Goal: Task Accomplishment & Management: Complete application form

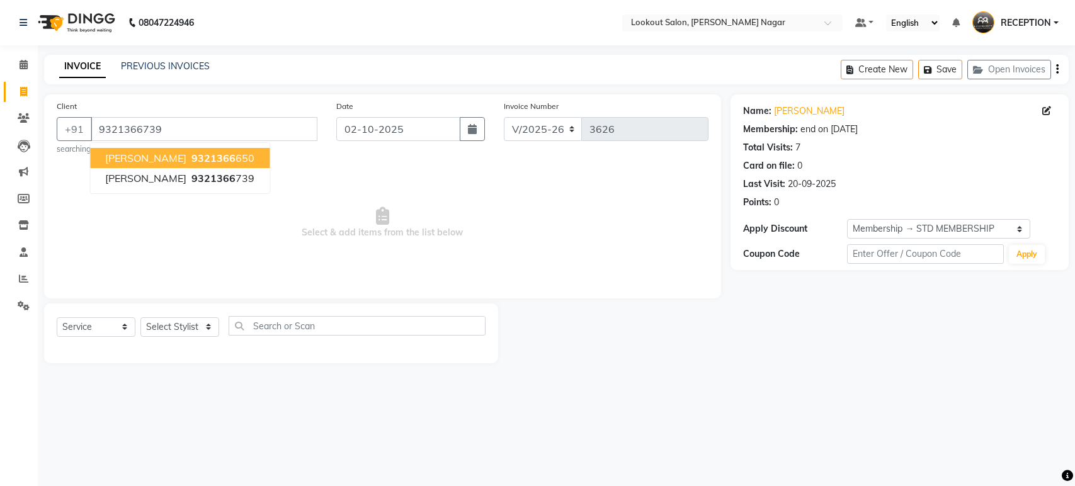
select select "150"
select select "service"
select select "1: Object"
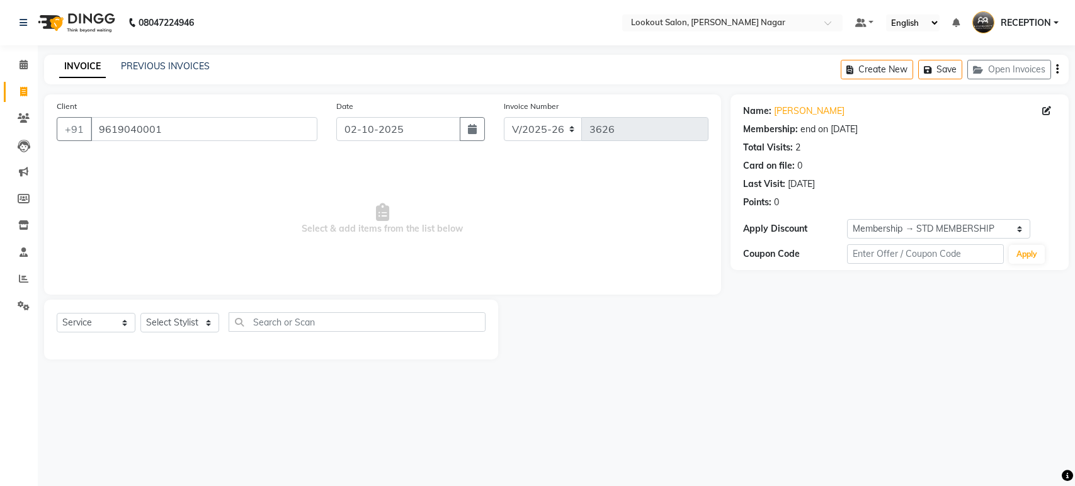
select select "150"
select select "service"
select select "1: Object"
click at [233, 135] on input "9619040001" at bounding box center [204, 129] width 227 height 24
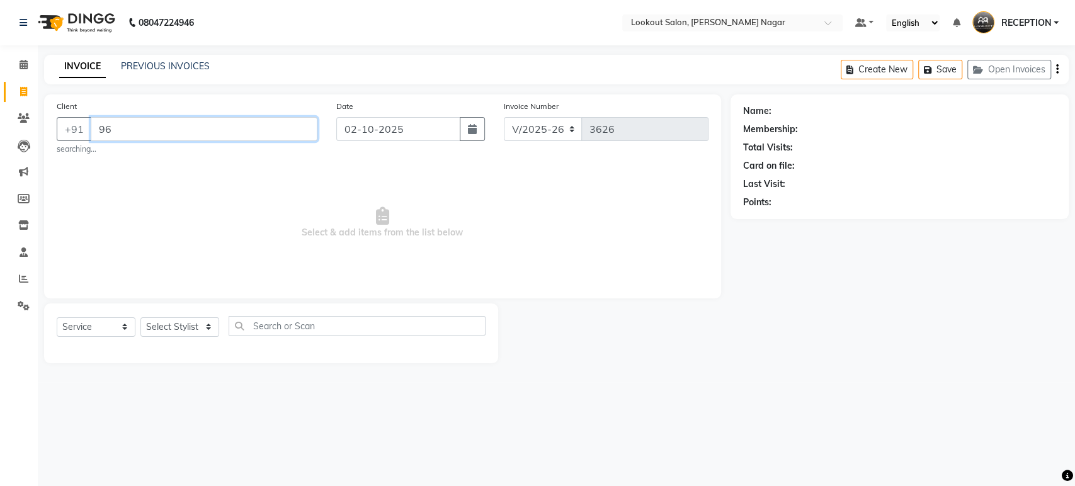
type input "9"
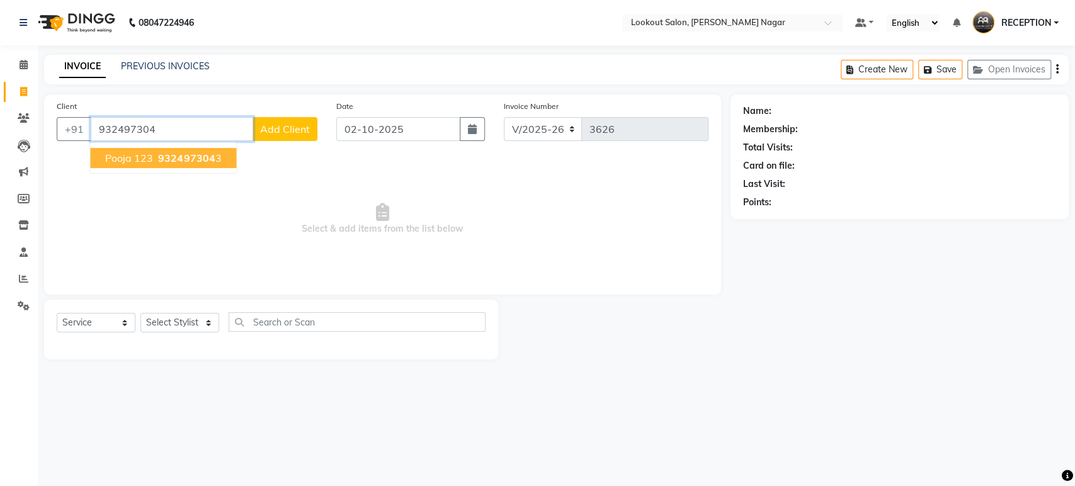
click at [196, 148] on button "pooja 123 932497304 3" at bounding box center [163, 158] width 146 height 20
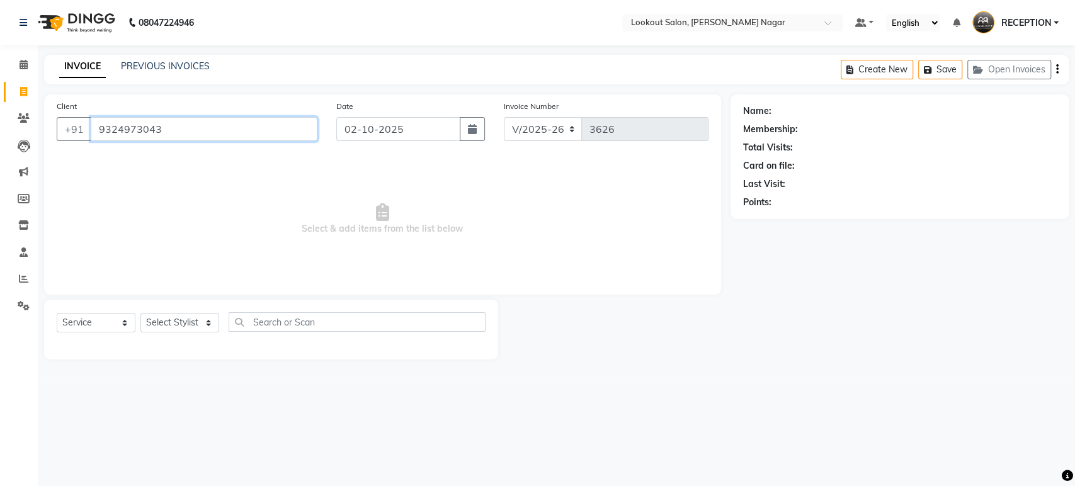
type input "9324973043"
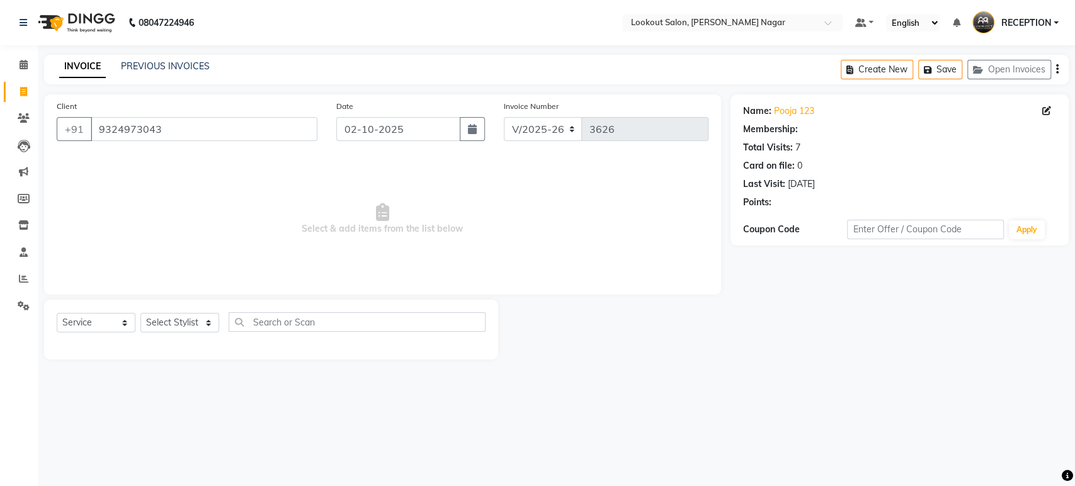
select select "1: Object"
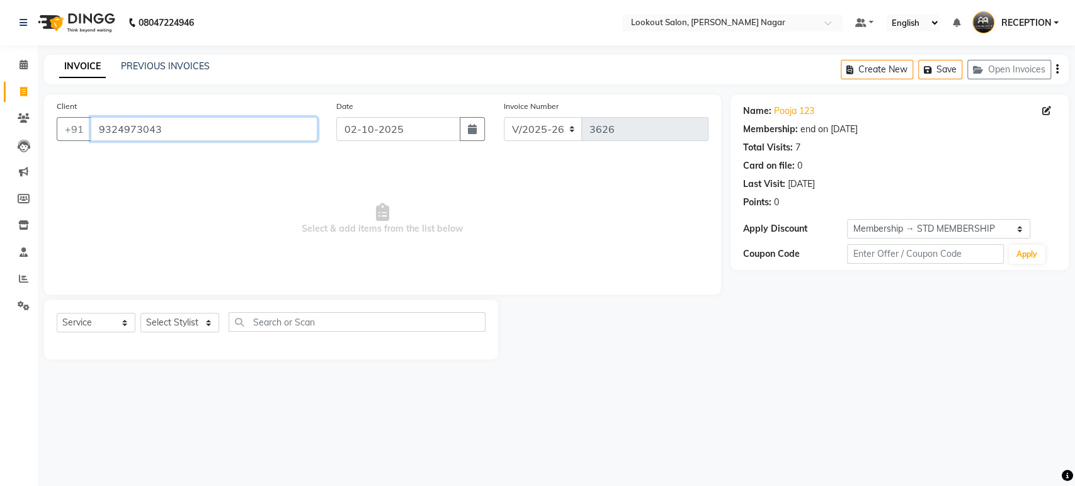
click at [208, 131] on input "9324973043" at bounding box center [204, 129] width 227 height 24
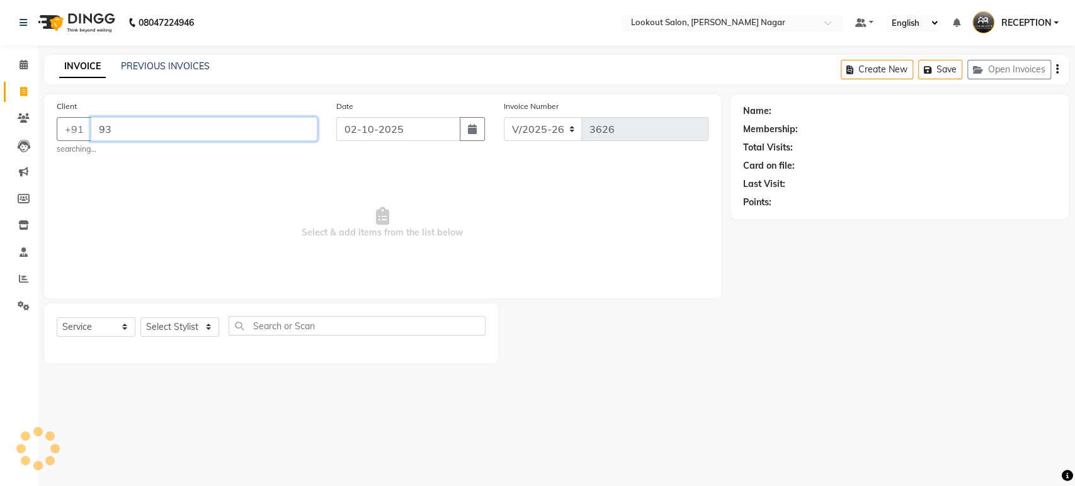
type input "9"
click at [20, 56] on link "Calendar" at bounding box center [19, 65] width 30 height 21
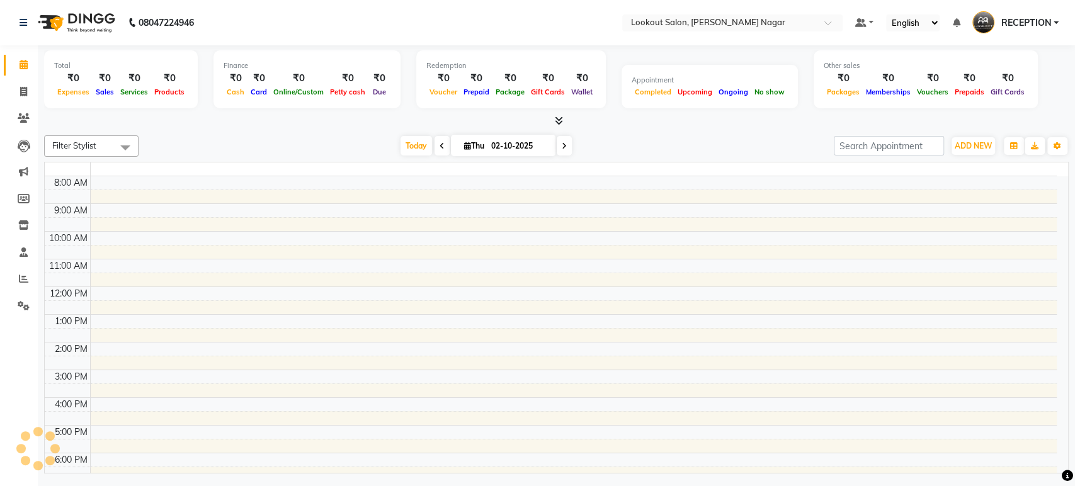
click at [271, 126] on div at bounding box center [556, 121] width 1025 height 13
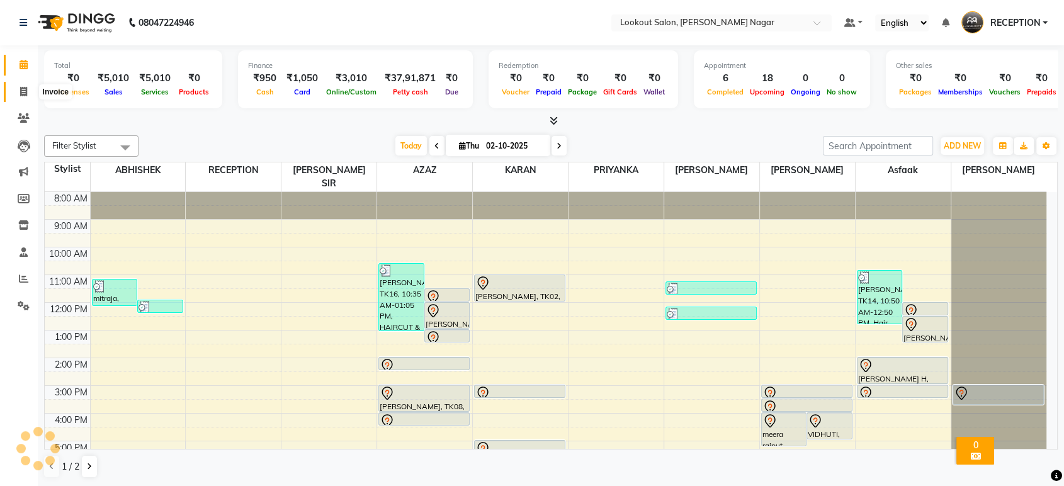
click at [16, 94] on span at bounding box center [24, 92] width 22 height 14
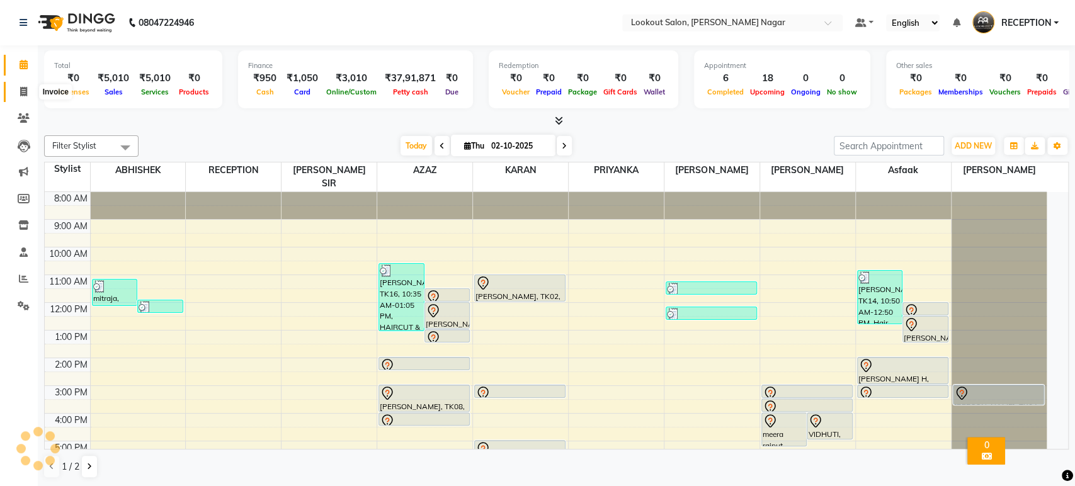
select select "service"
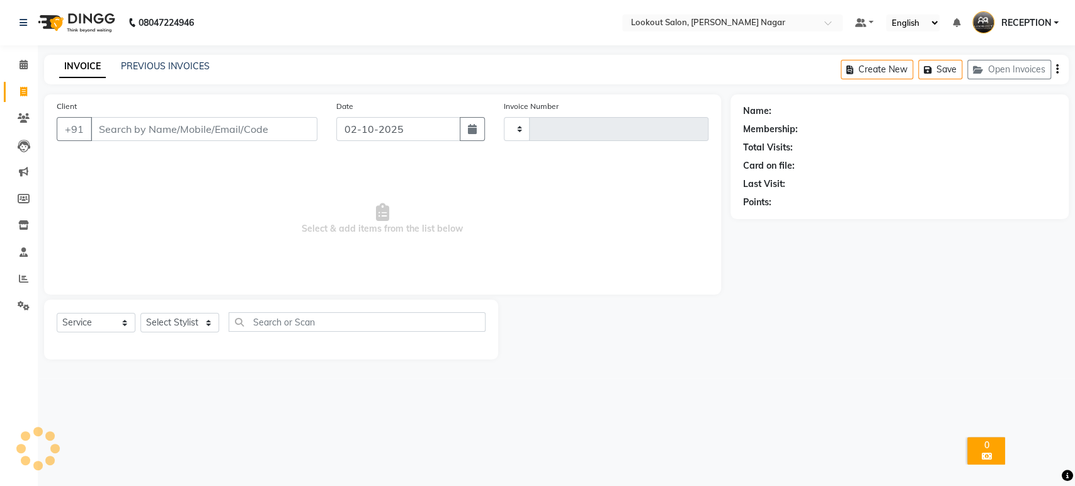
type input "3626"
select select "150"
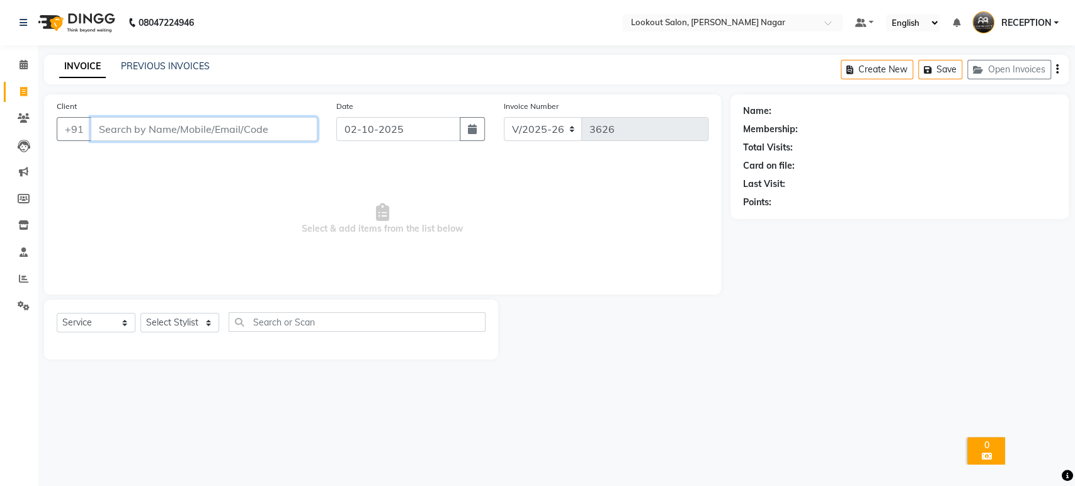
click at [155, 133] on input "Client" at bounding box center [204, 129] width 227 height 24
type input "8"
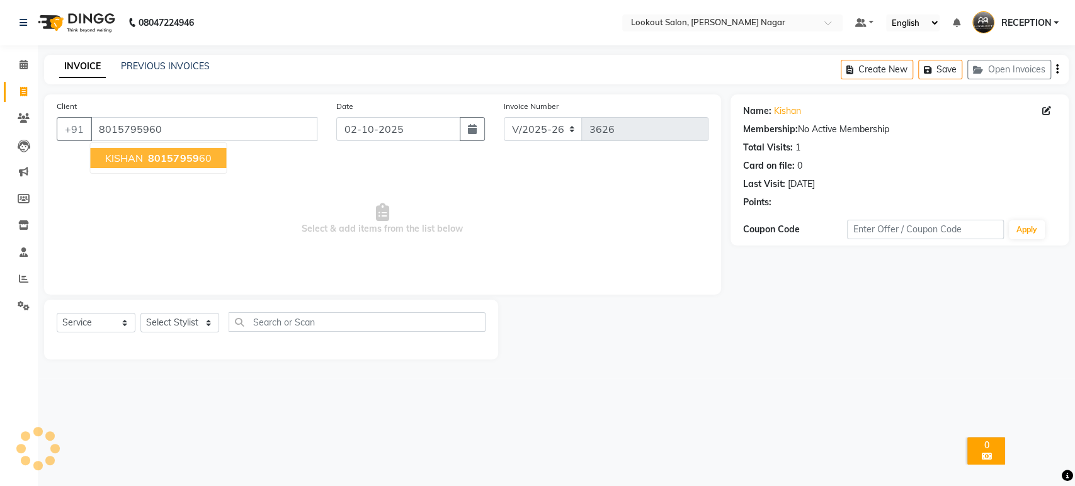
click at [202, 154] on ngb-highlight "80157959 60" at bounding box center [177, 158] width 65 height 13
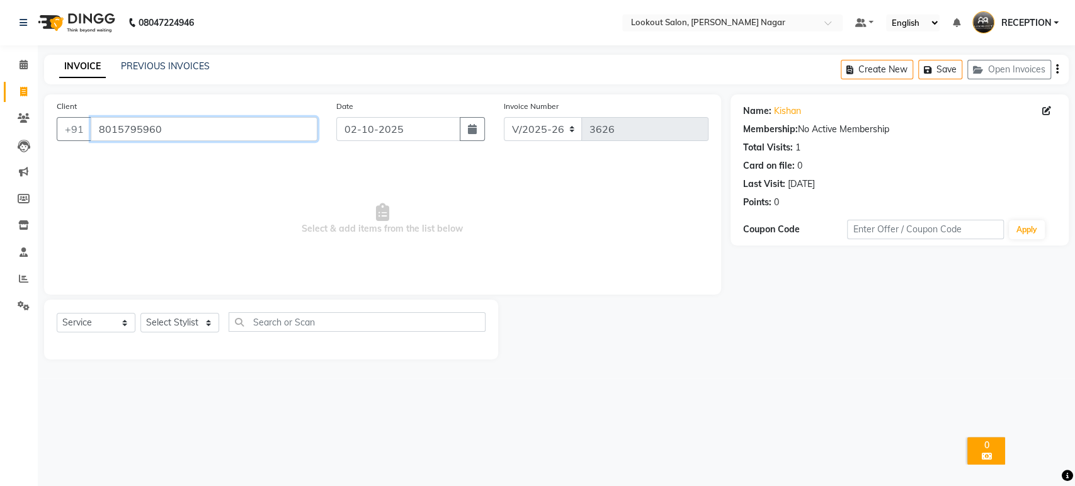
click at [254, 127] on input "8015795960" at bounding box center [204, 129] width 227 height 24
type input "0"
click at [270, 135] on input "Client" at bounding box center [204, 129] width 227 height 24
click at [270, 130] on input "Client" at bounding box center [204, 129] width 227 height 24
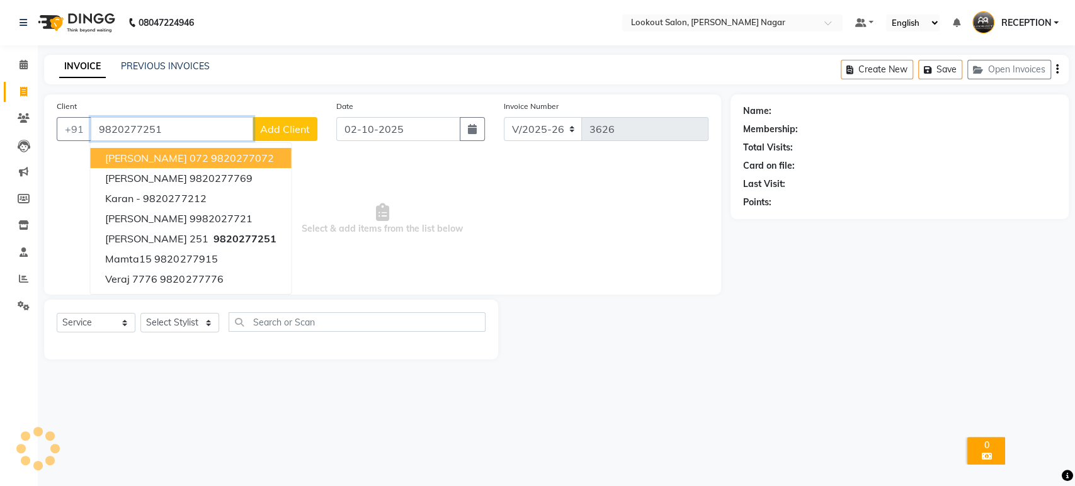
type input "9820277251"
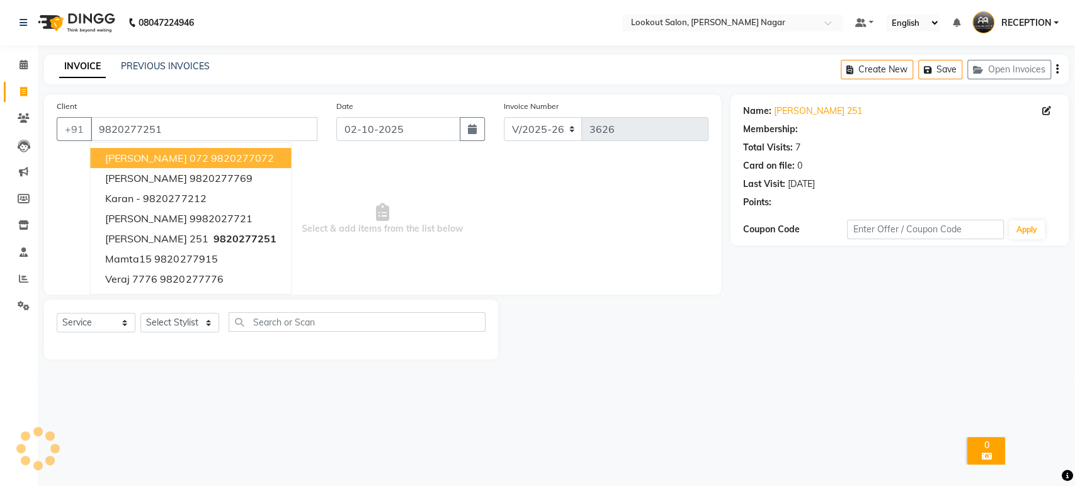
select select "1: Object"
click at [370, 173] on span "Select & add items from the list below" at bounding box center [383, 219] width 652 height 126
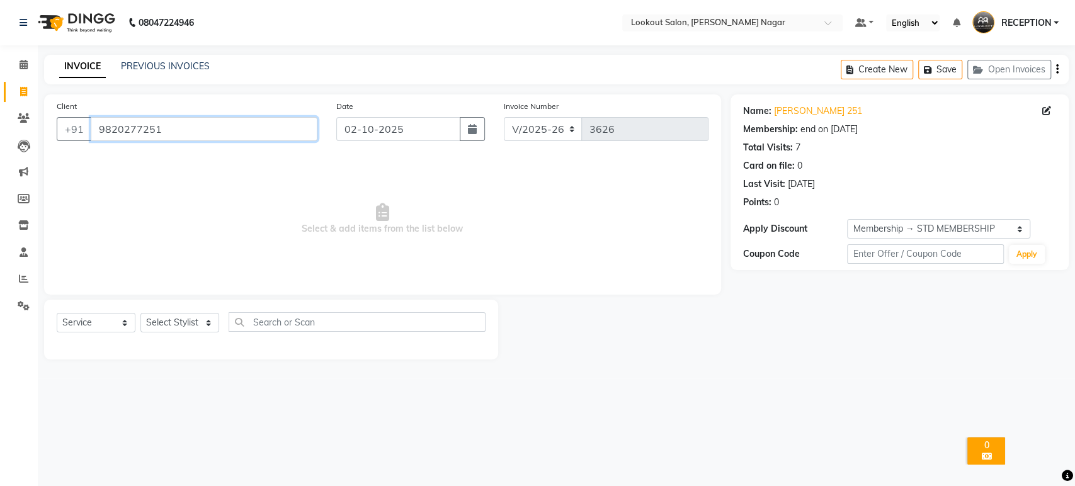
click at [276, 125] on input "9820277251" at bounding box center [204, 129] width 227 height 24
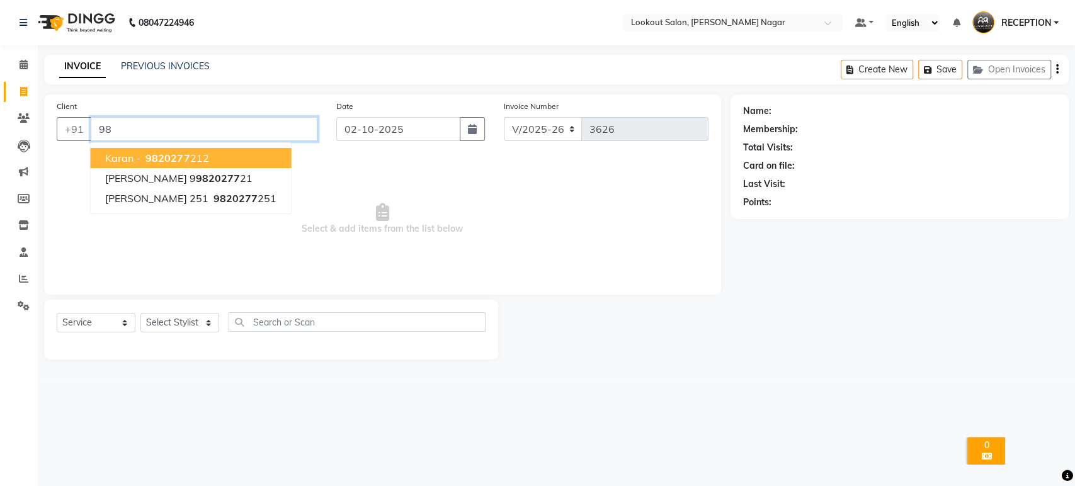
type input "9"
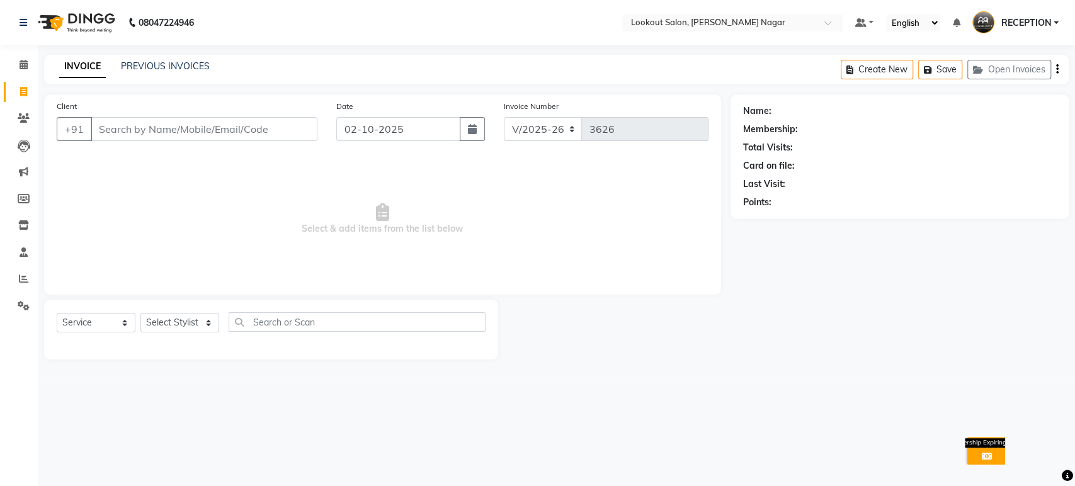
click at [987, 452] on icon at bounding box center [986, 456] width 10 height 9
click at [32, 113] on span at bounding box center [24, 118] width 22 height 14
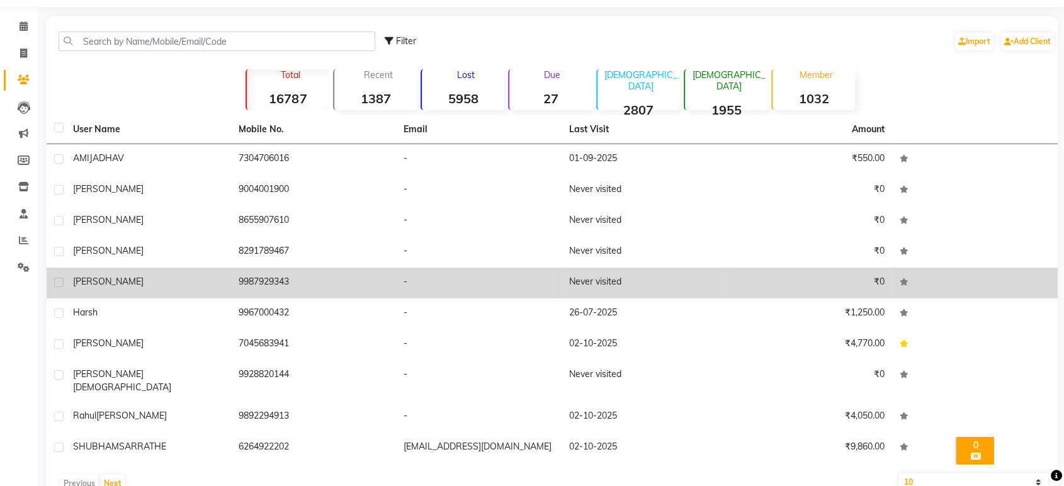
scroll to position [59, 0]
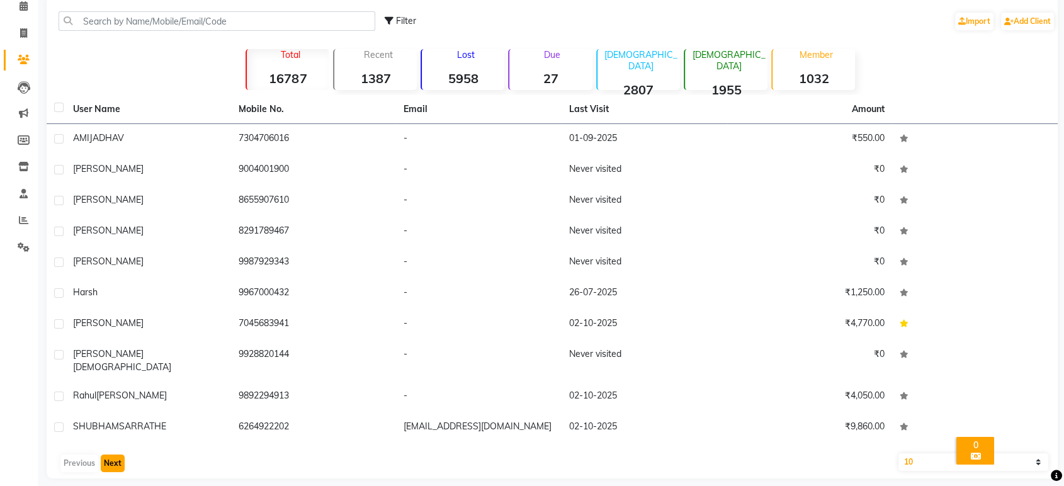
click at [121, 455] on button "Next" at bounding box center [113, 464] width 24 height 18
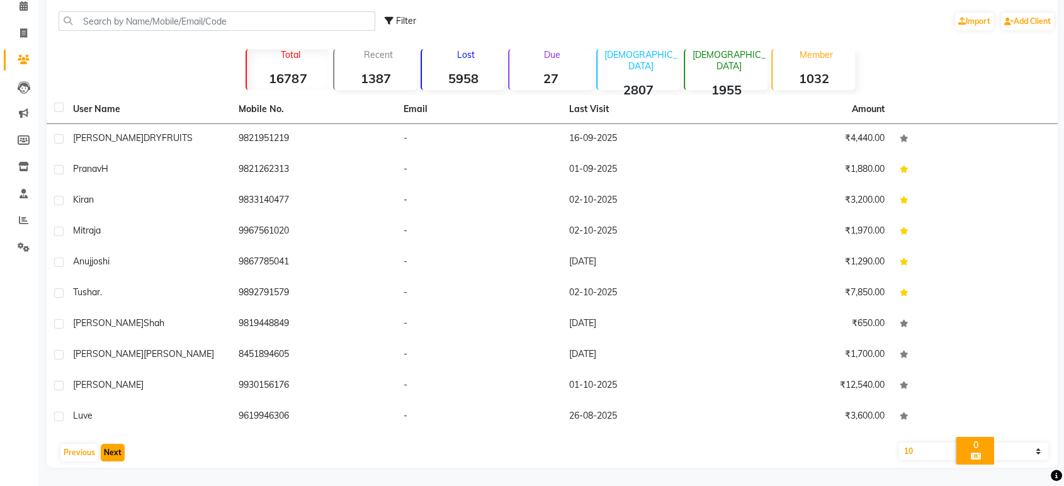
click at [111, 455] on button "Next" at bounding box center [113, 453] width 24 height 18
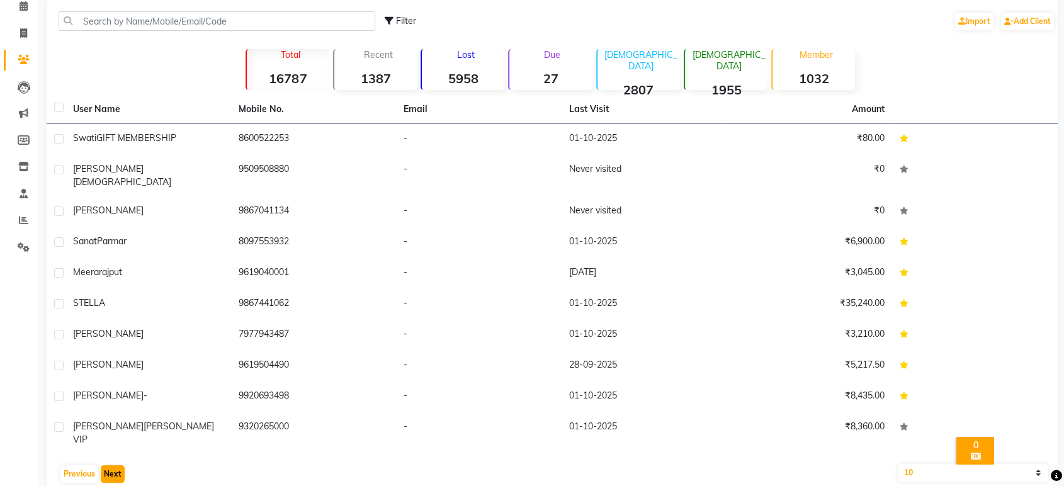
click at [111, 465] on button "Next" at bounding box center [113, 474] width 24 height 18
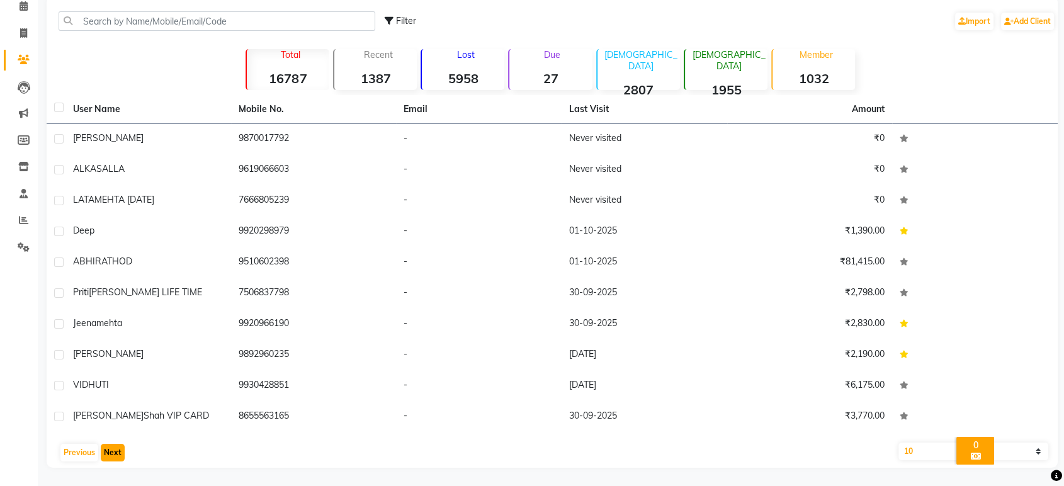
click at [111, 455] on button "Next" at bounding box center [113, 453] width 24 height 18
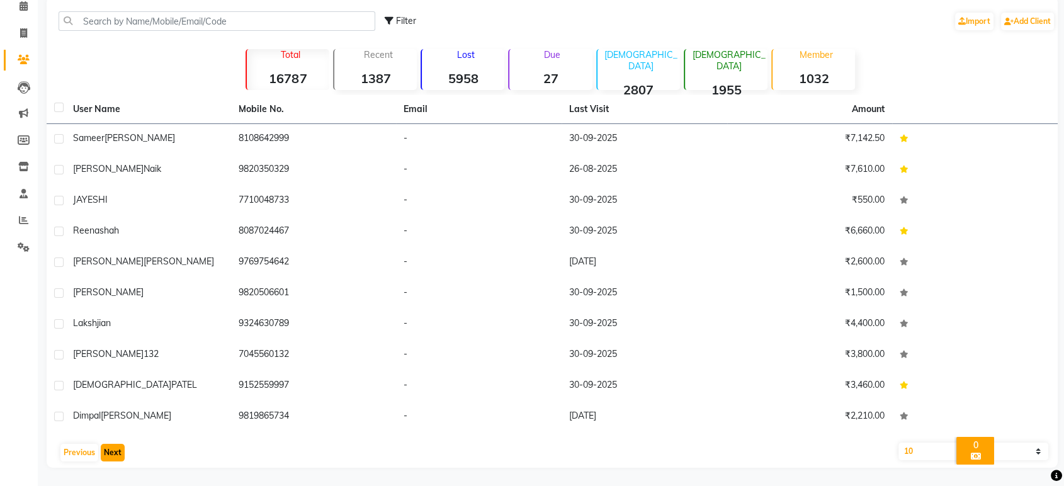
click at [111, 455] on button "Next" at bounding box center [113, 453] width 24 height 18
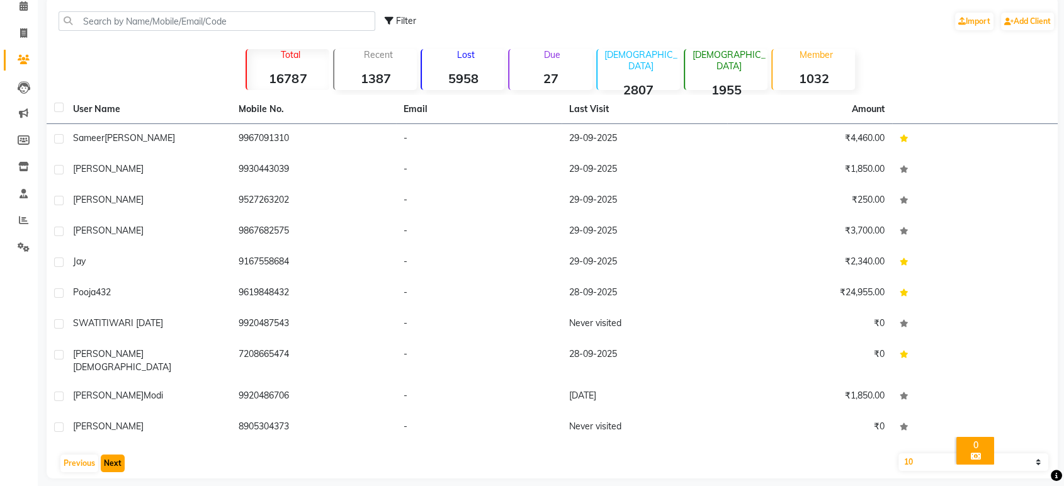
click at [111, 455] on button "Next" at bounding box center [113, 464] width 24 height 18
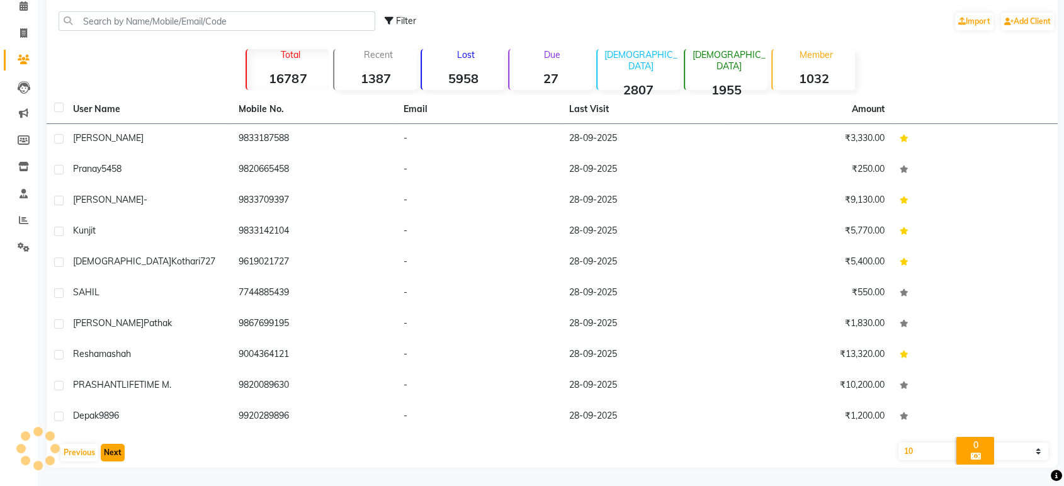
click at [111, 455] on button "Next" at bounding box center [113, 453] width 24 height 18
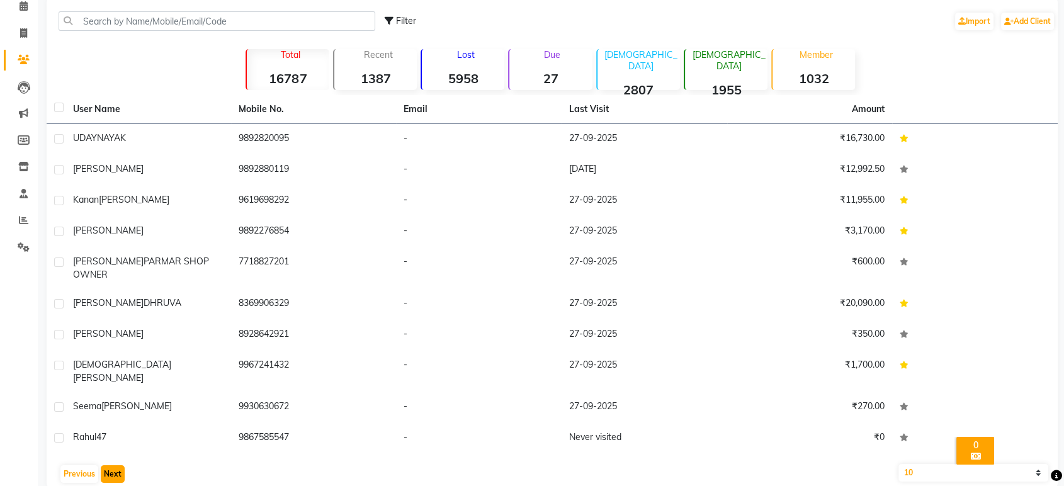
click at [111, 465] on button "Next" at bounding box center [113, 474] width 24 height 18
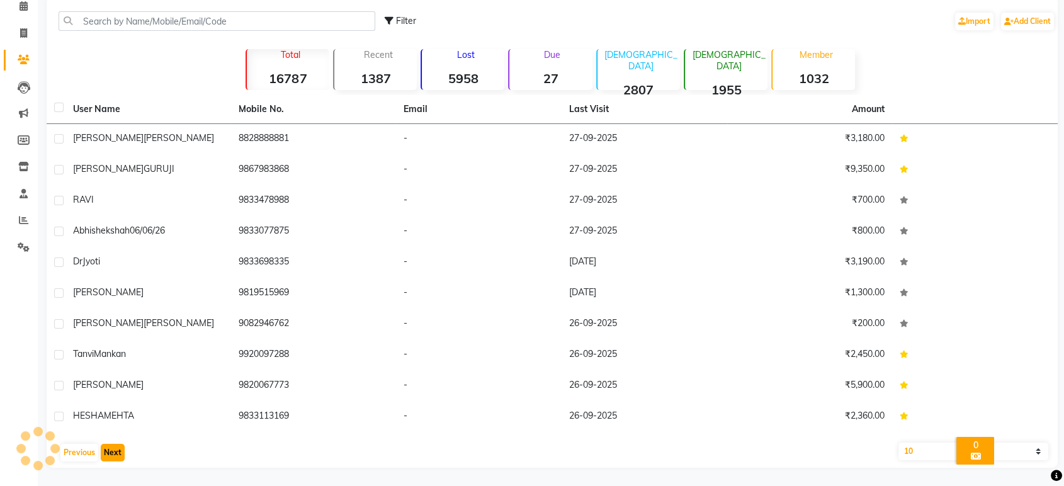
click at [111, 455] on button "Next" at bounding box center [113, 453] width 24 height 18
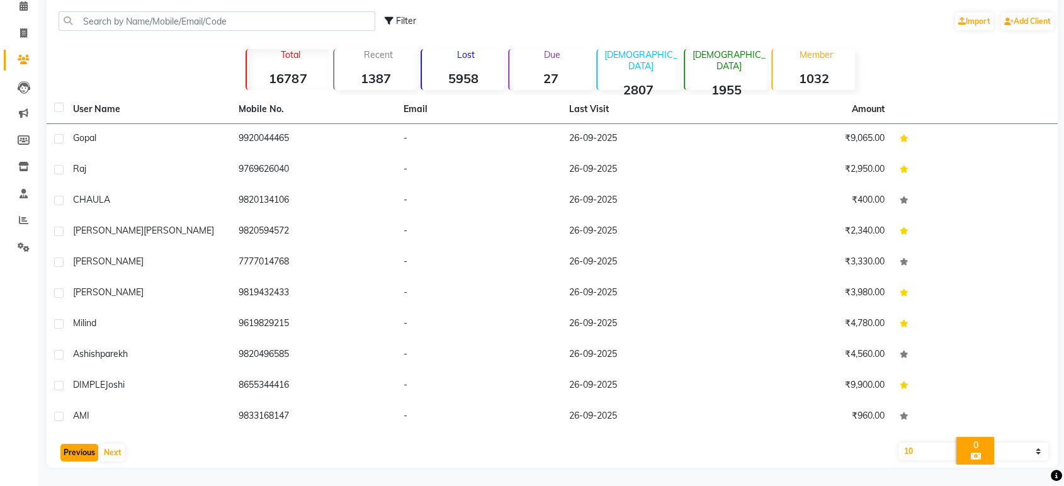
click at [89, 447] on button "Previous" at bounding box center [79, 453] width 38 height 18
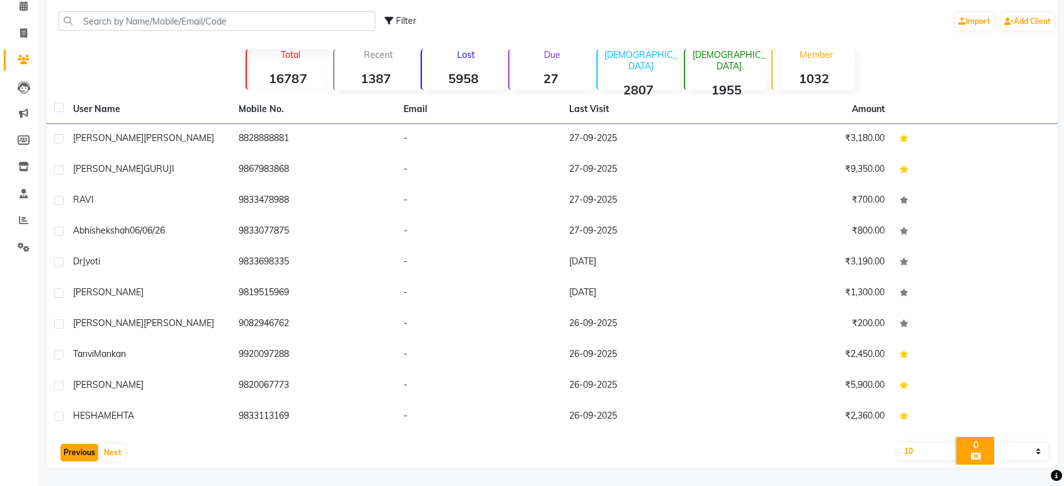
click at [89, 447] on button "Previous" at bounding box center [79, 453] width 38 height 18
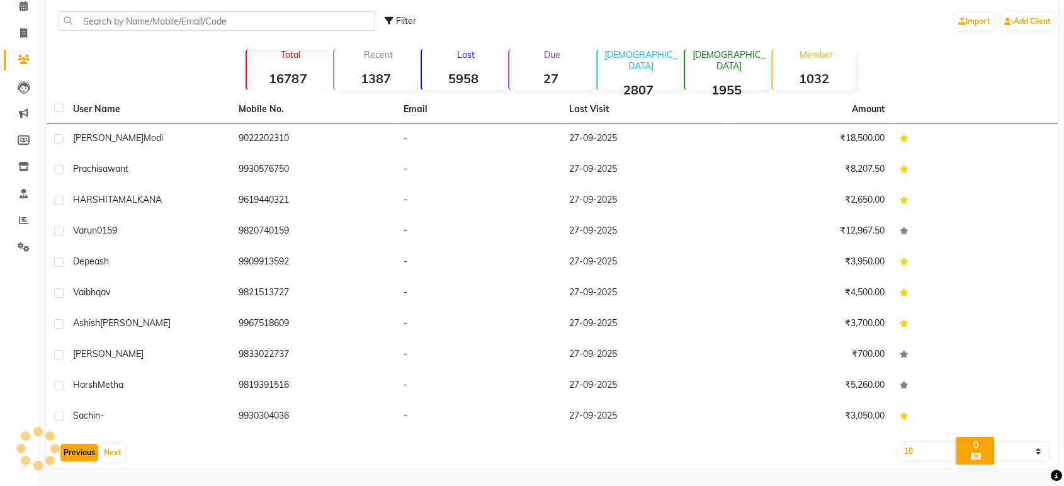
click at [89, 447] on button "Previous" at bounding box center [79, 453] width 38 height 18
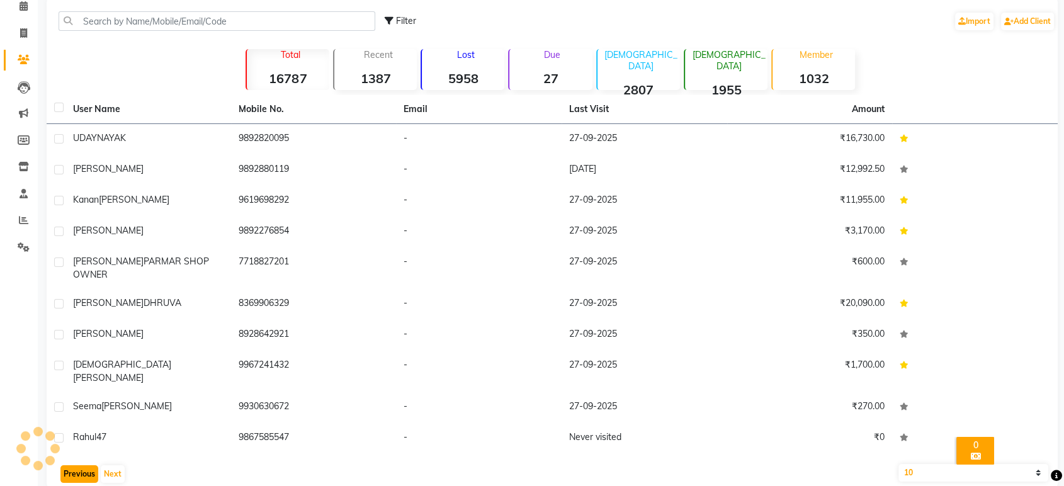
click at [89, 465] on button "Previous" at bounding box center [79, 474] width 38 height 18
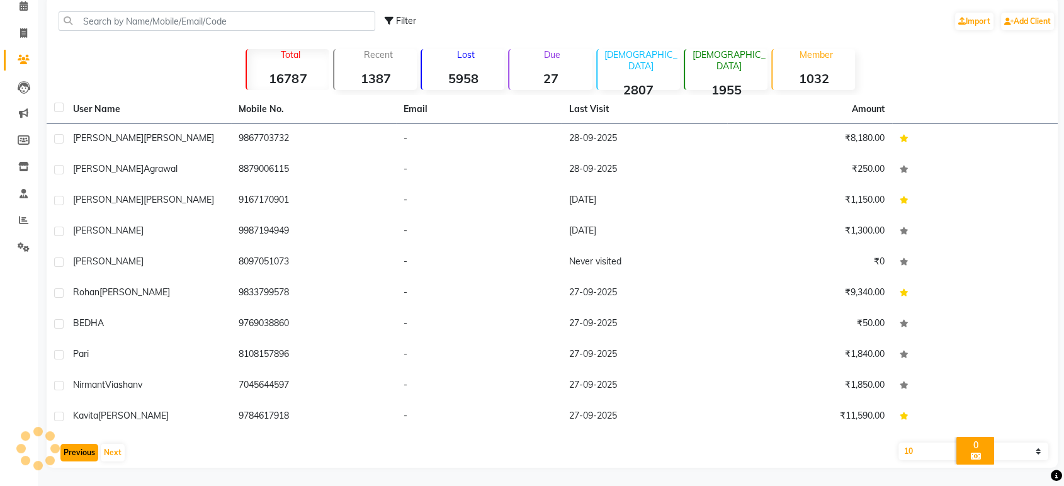
click at [89, 447] on button "Previous" at bounding box center [79, 453] width 38 height 18
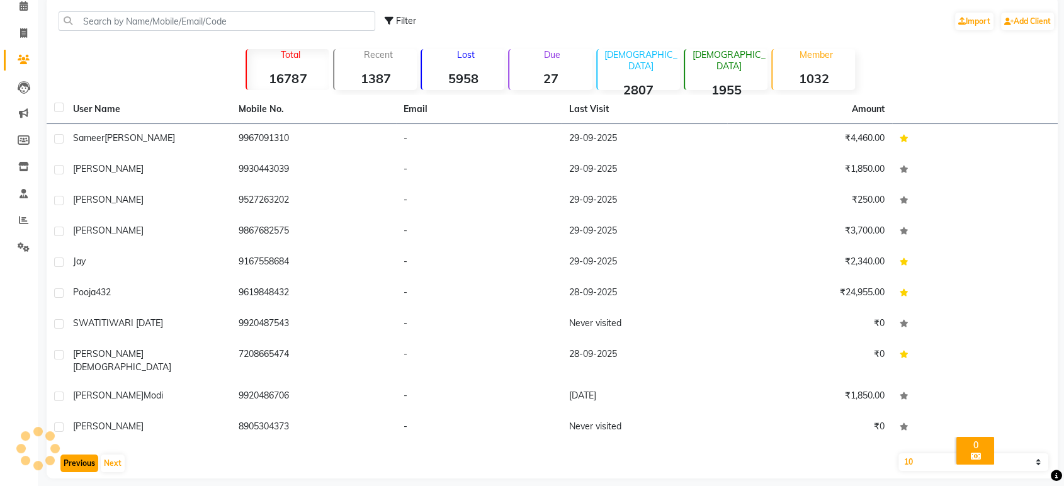
click at [89, 455] on button "Previous" at bounding box center [79, 464] width 38 height 18
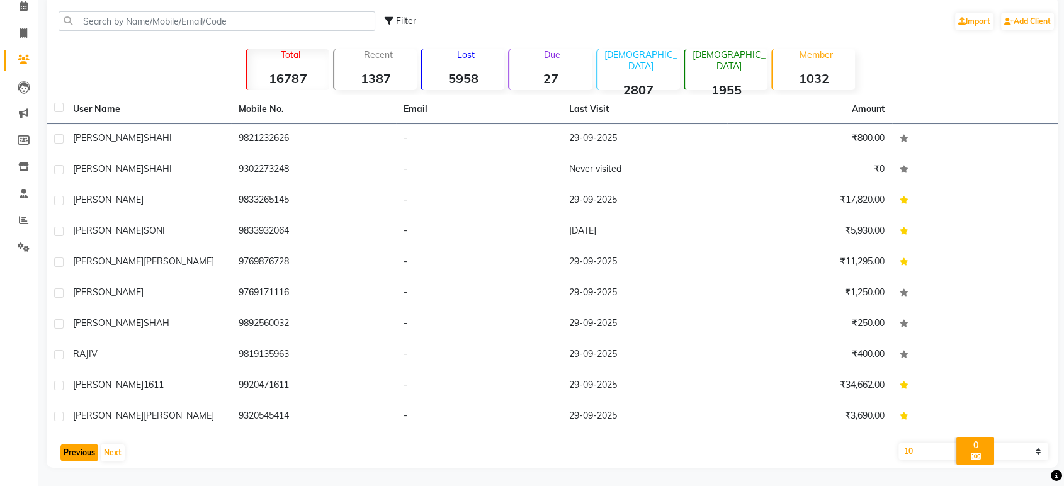
click at [89, 447] on button "Previous" at bounding box center [79, 453] width 38 height 18
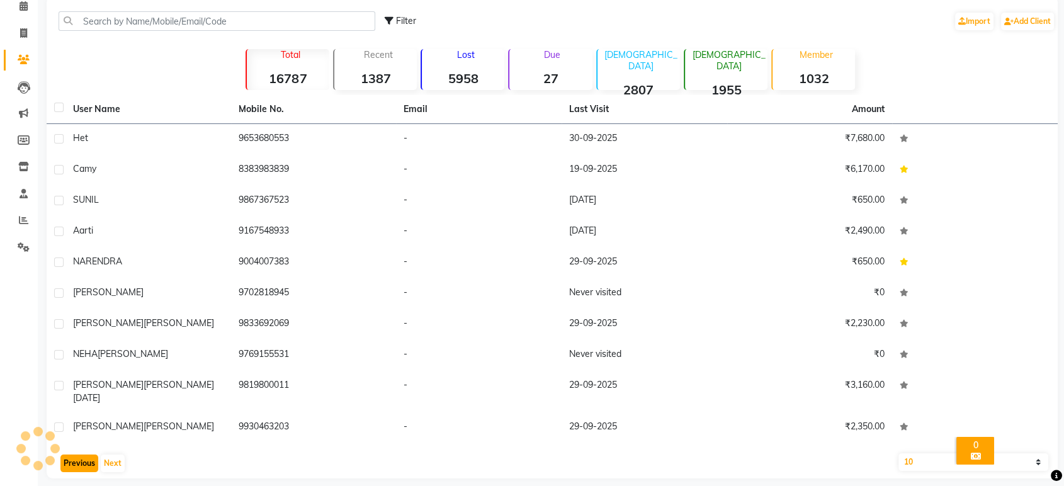
click at [89, 455] on button "Previous" at bounding box center [79, 464] width 38 height 18
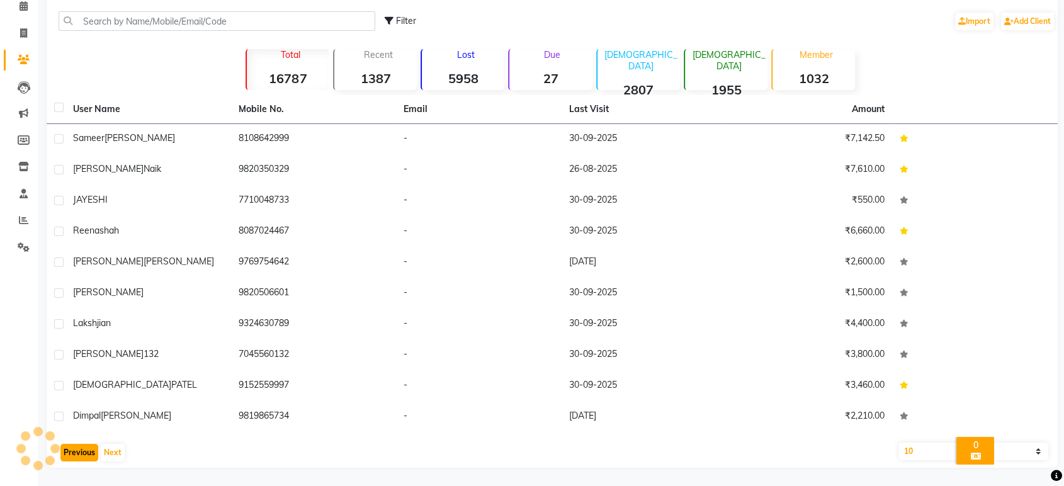
click at [89, 447] on button "Previous" at bounding box center [79, 453] width 38 height 18
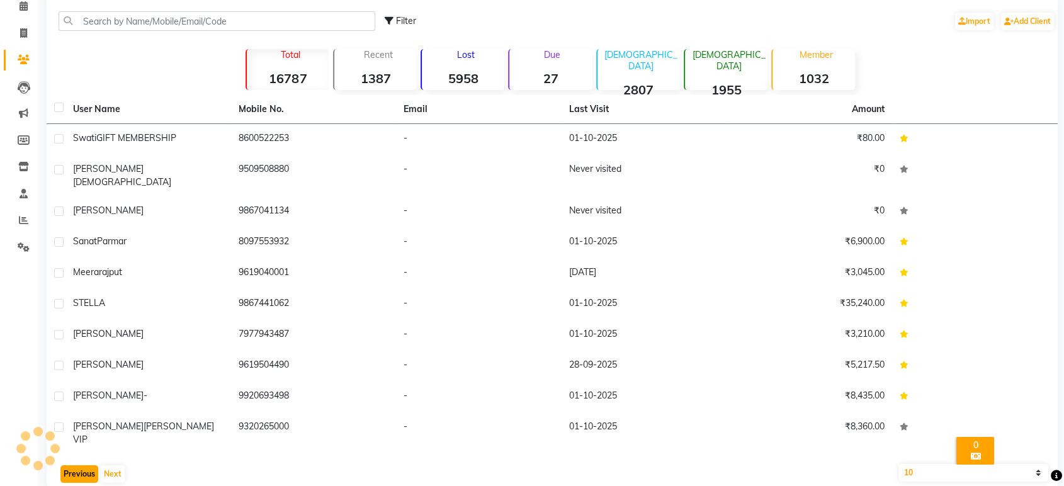
click at [89, 465] on button "Previous" at bounding box center [79, 474] width 38 height 18
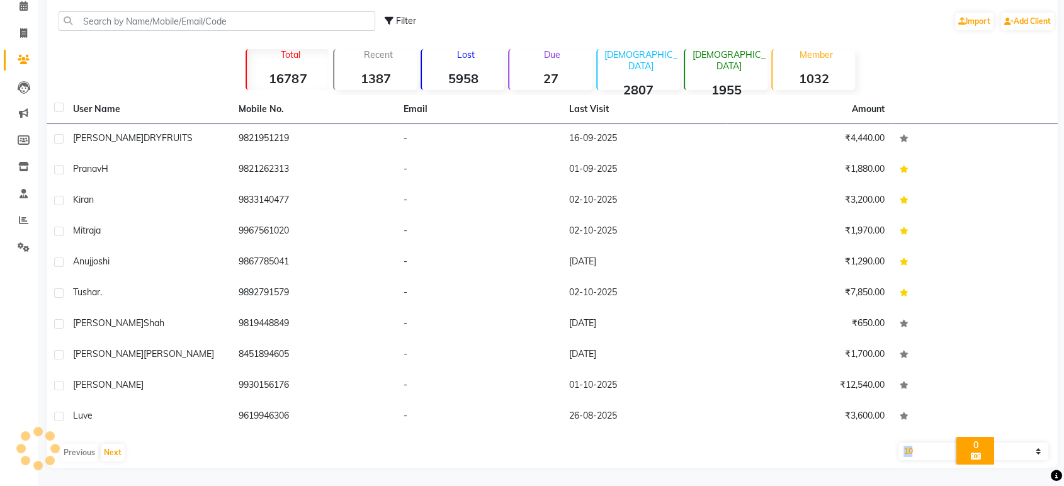
click at [89, 447] on div "Previous Next" at bounding box center [552, 453] width 1001 height 20
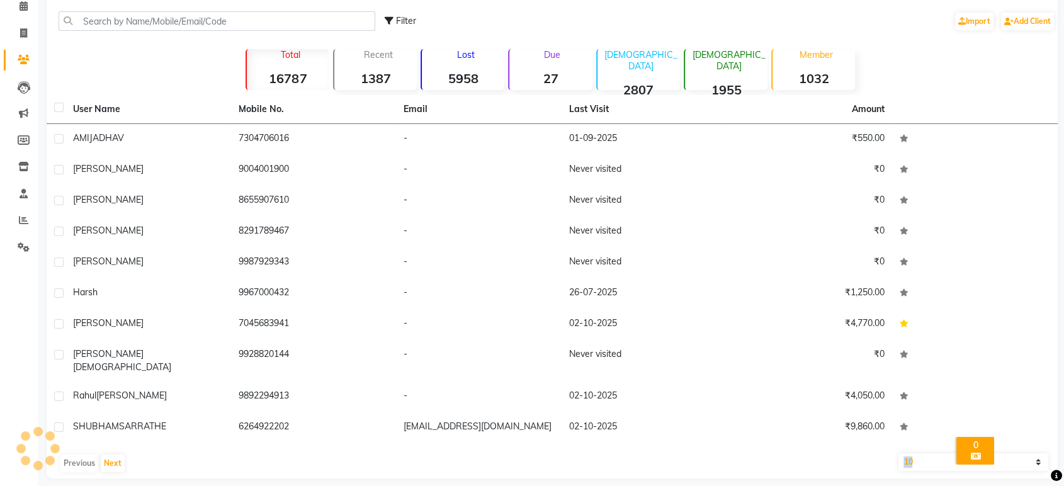
click at [89, 453] on div "Previous Next" at bounding box center [552, 463] width 1001 height 20
click at [91, 453] on div "Previous Next" at bounding box center [552, 463] width 1001 height 20
click at [60, 453] on div "Previous Next" at bounding box center [552, 463] width 1001 height 20
click at [19, 33] on span at bounding box center [24, 33] width 22 height 14
select select "service"
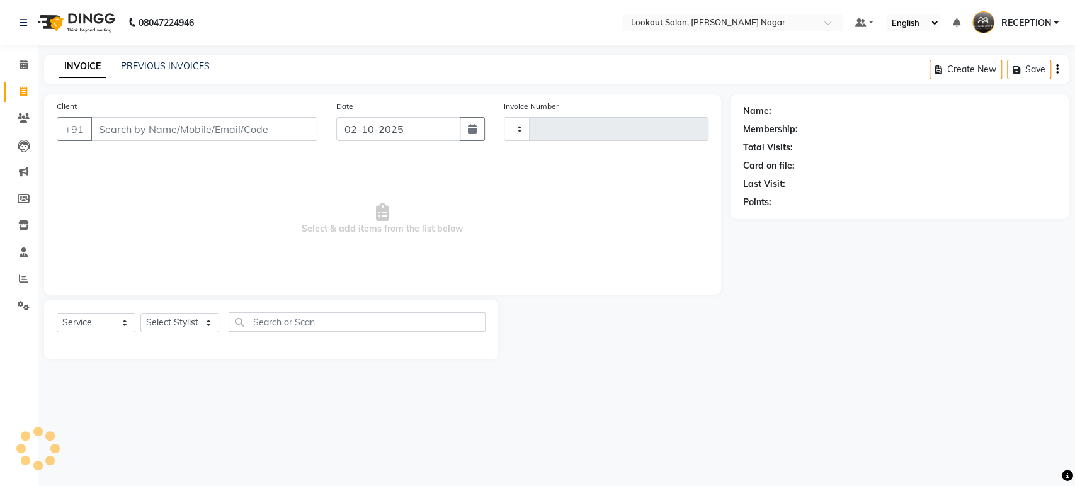
type input "3626"
select select "150"
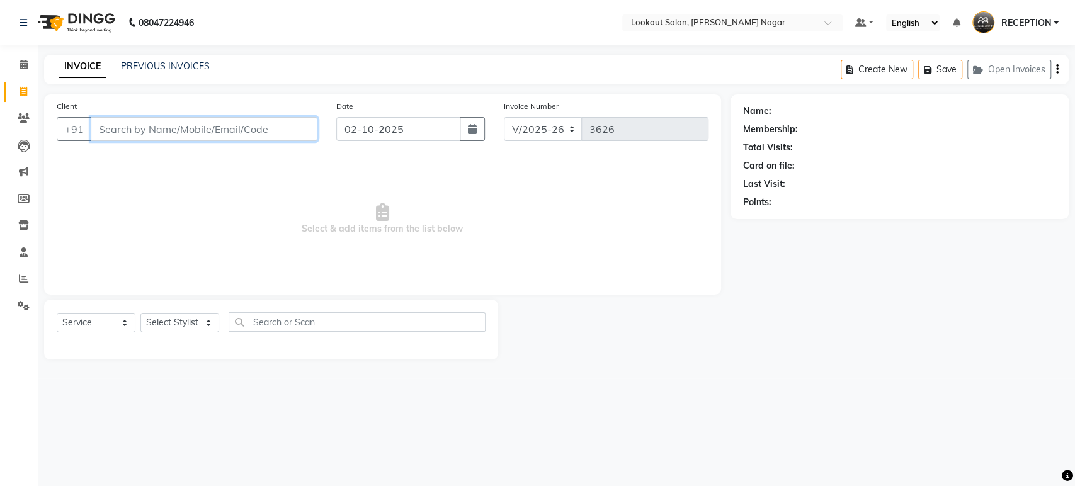
click at [232, 125] on input "Client" at bounding box center [204, 129] width 227 height 24
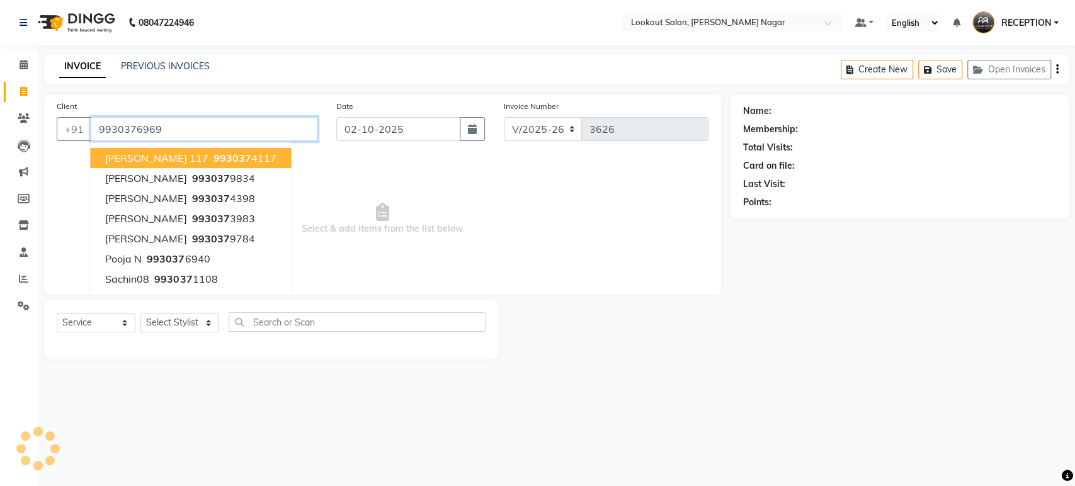
type input "9930376969"
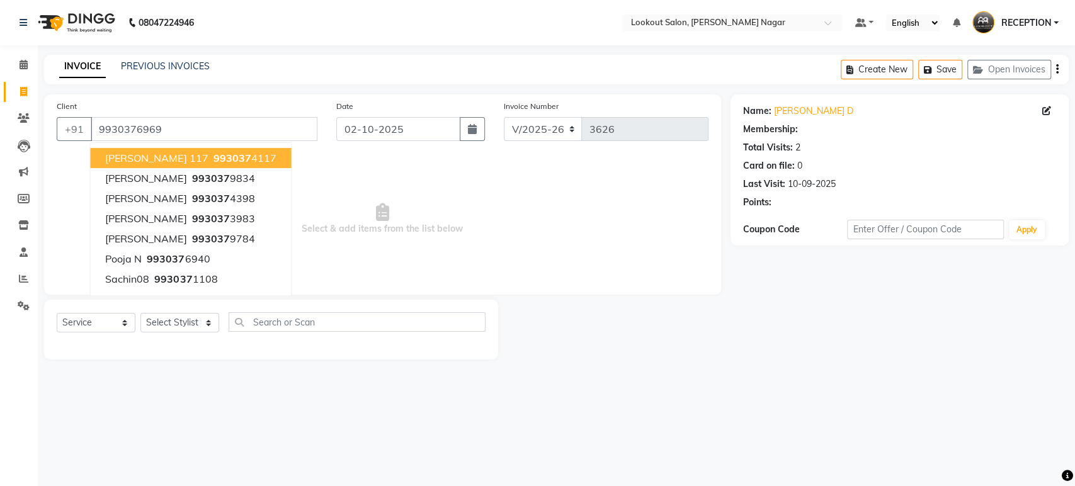
select select "1: Object"
click at [232, 125] on input "9930376969" at bounding box center [204, 129] width 227 height 24
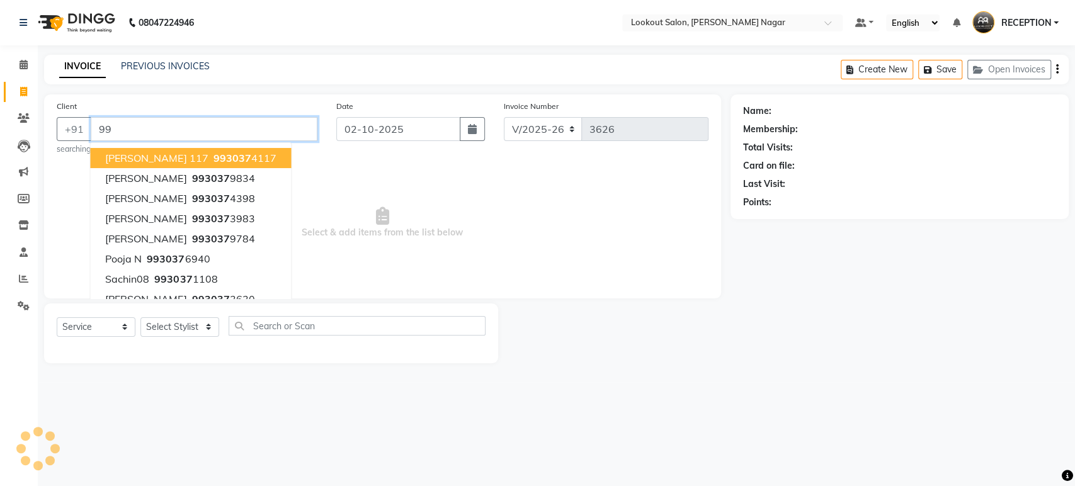
type input "9"
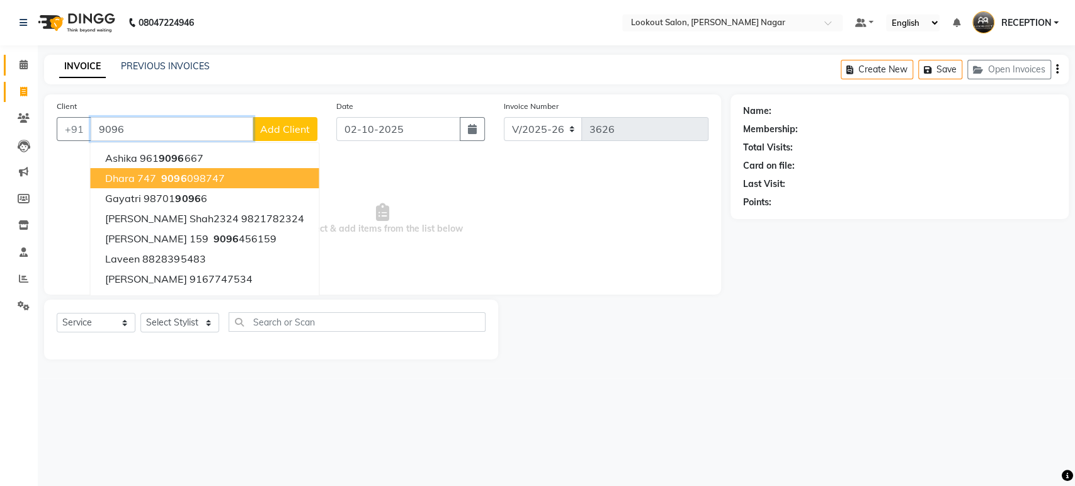
type input "9096"
click at [21, 63] on icon at bounding box center [24, 64] width 8 height 9
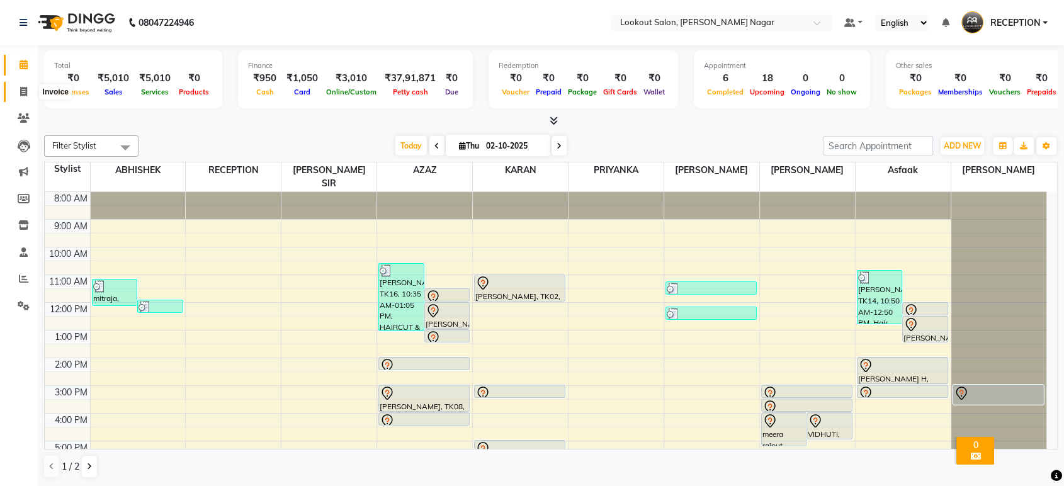
click at [21, 96] on icon at bounding box center [23, 91] width 7 height 9
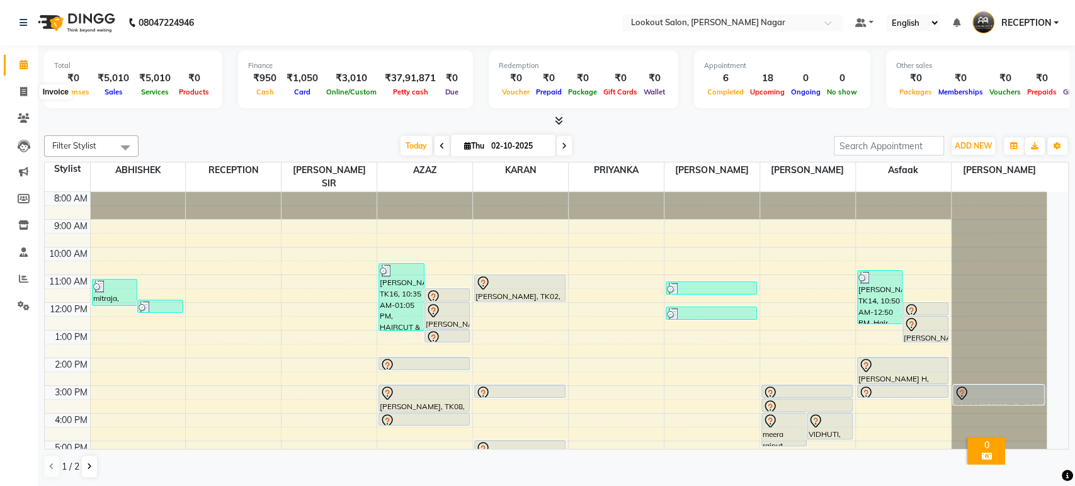
select select "service"
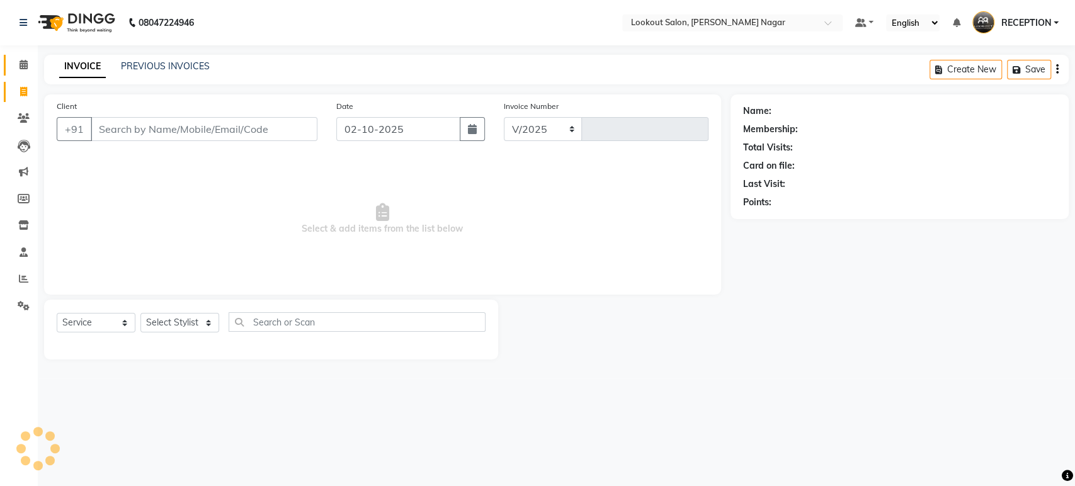
select select "150"
type input "3626"
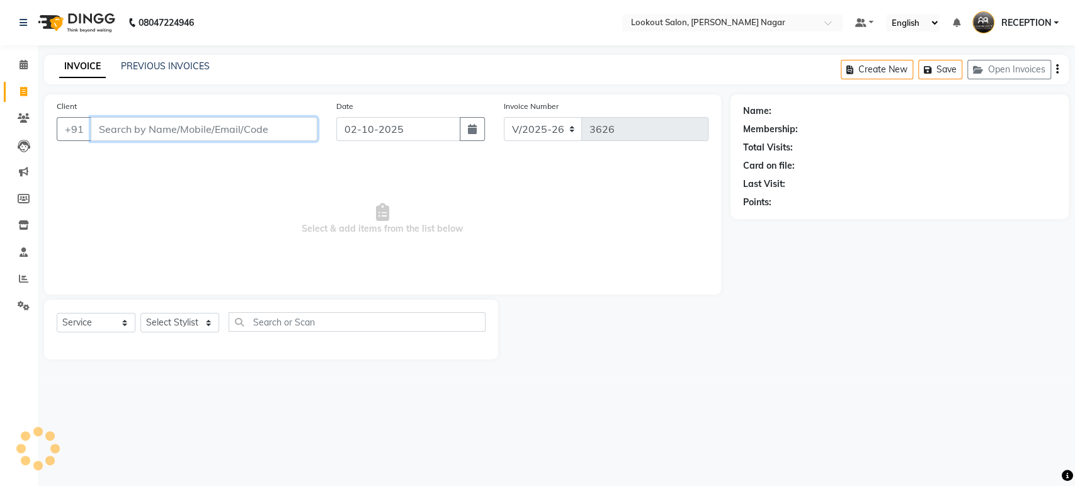
click at [215, 128] on input "Client" at bounding box center [204, 129] width 227 height 24
click at [208, 132] on input "9096055917" at bounding box center [172, 129] width 162 height 24
type input "9"
type input "9967252648"
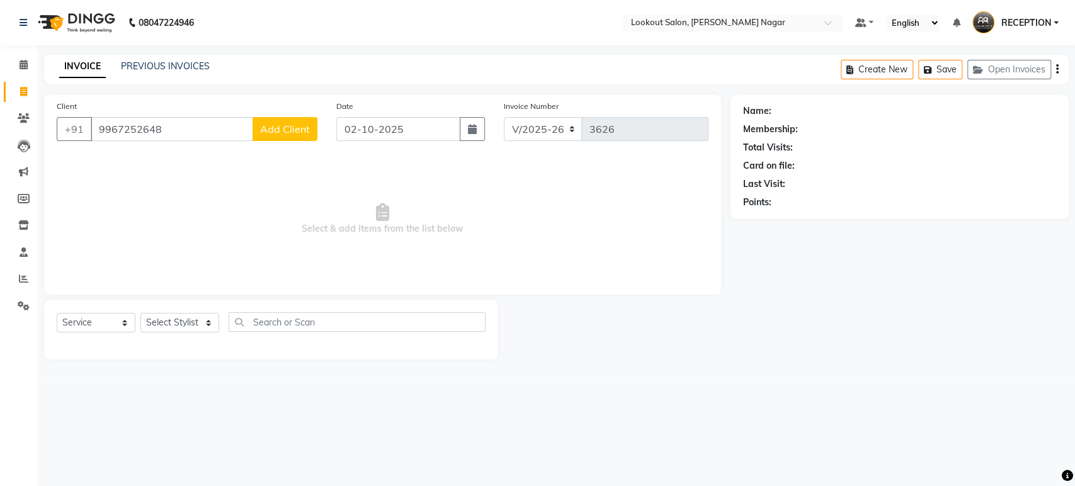
click at [287, 127] on span "Add Client" at bounding box center [285, 129] width 50 height 13
select select "22"
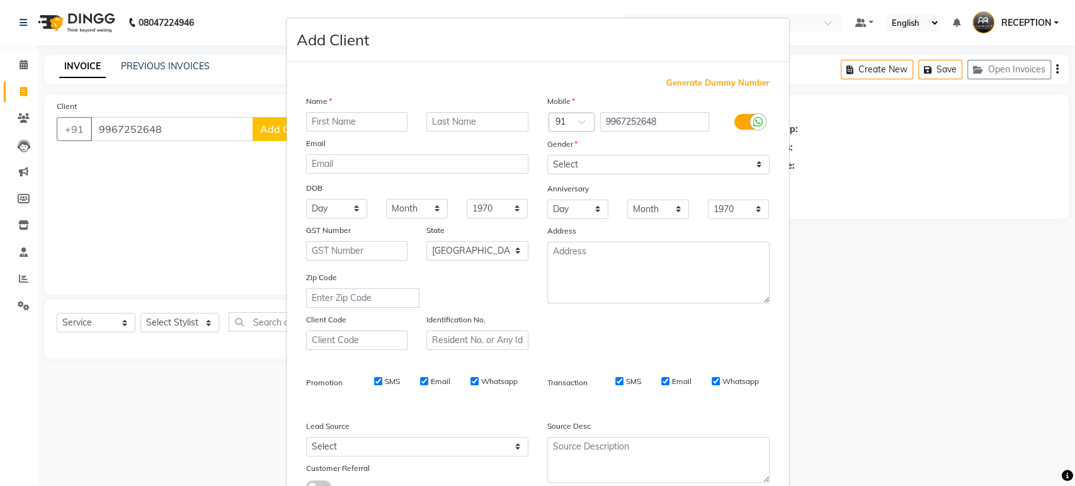
click at [375, 122] on input "text" at bounding box center [357, 122] width 102 height 20
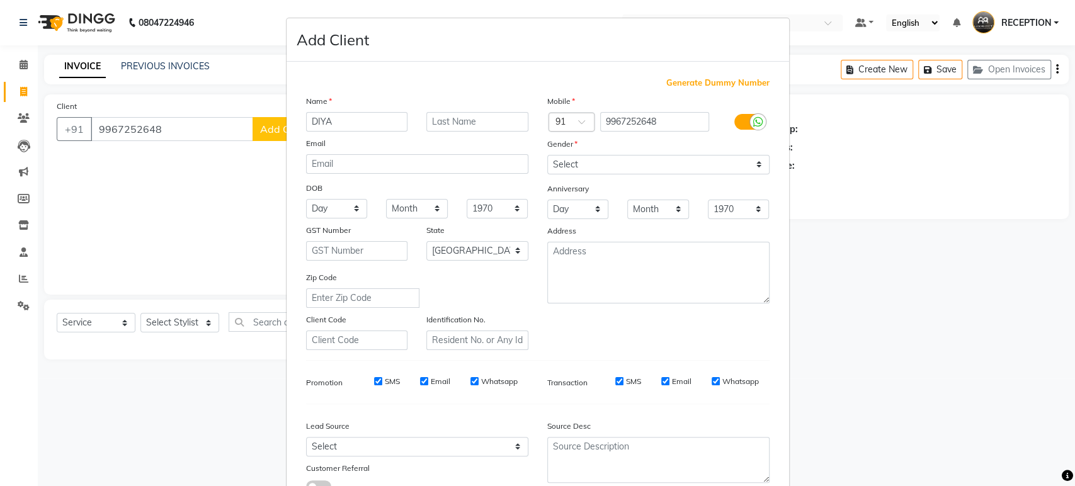
type input "DIYA"
click at [445, 115] on input "text" at bounding box center [477, 122] width 102 height 20
type input "SHAH"
click at [654, 156] on select "Select Male Female Other Prefer Not To Say" at bounding box center [658, 165] width 222 height 20
click at [547, 155] on select "Select Male Female Other Prefer Not To Say" at bounding box center [658, 165] width 222 height 20
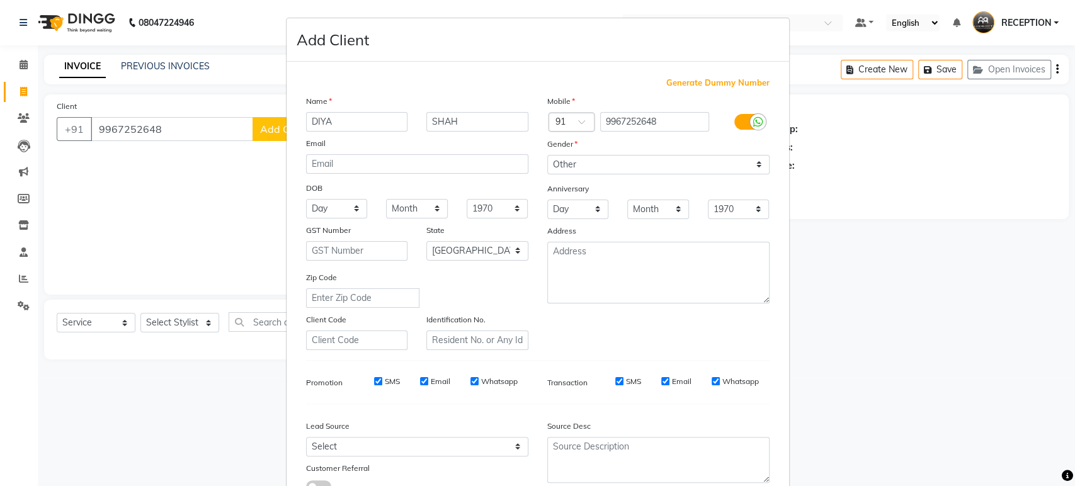
click at [663, 227] on div "Address" at bounding box center [658, 233] width 241 height 18
click at [653, 172] on select "Select Male Female Other Prefer Not To Say" at bounding box center [658, 165] width 222 height 20
select select "female"
click at [547, 155] on select "Select Male Female Other Prefer Not To Say" at bounding box center [658, 165] width 222 height 20
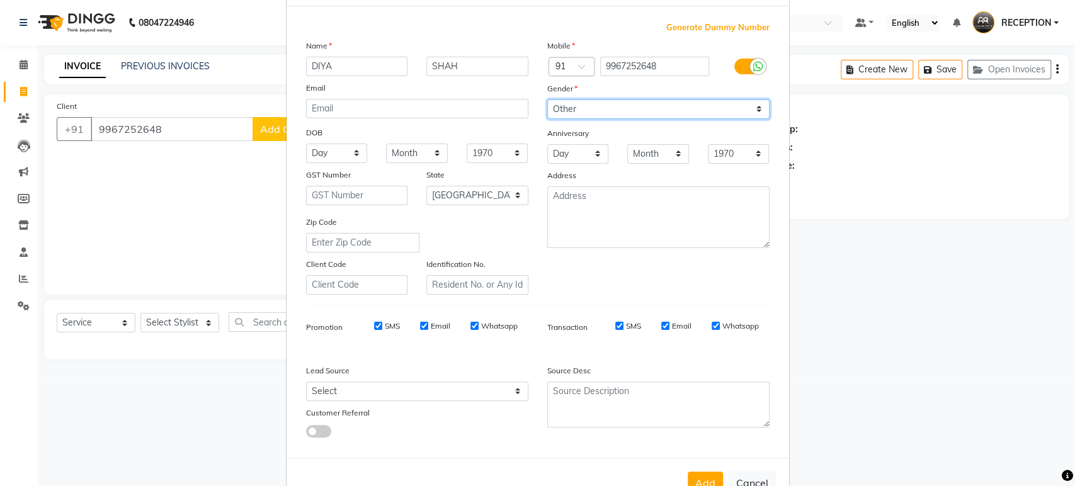
scroll to position [92, 0]
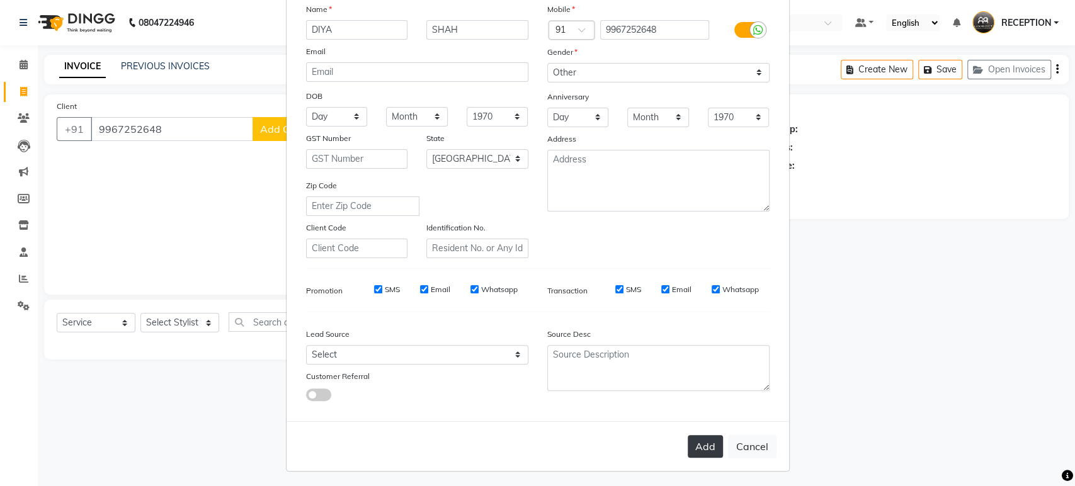
click at [693, 442] on button "Add" at bounding box center [705, 446] width 35 height 23
select select
select select "null"
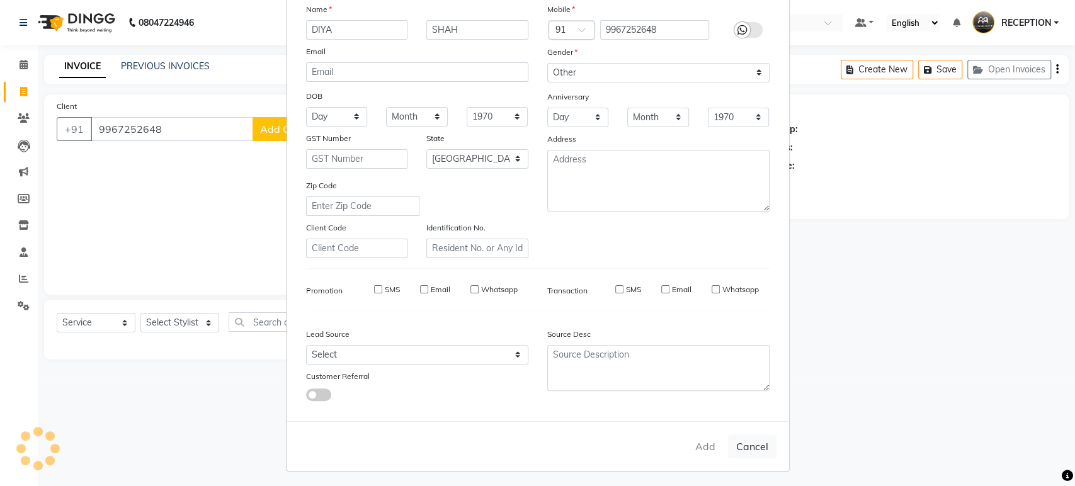
select select
checkbox input "false"
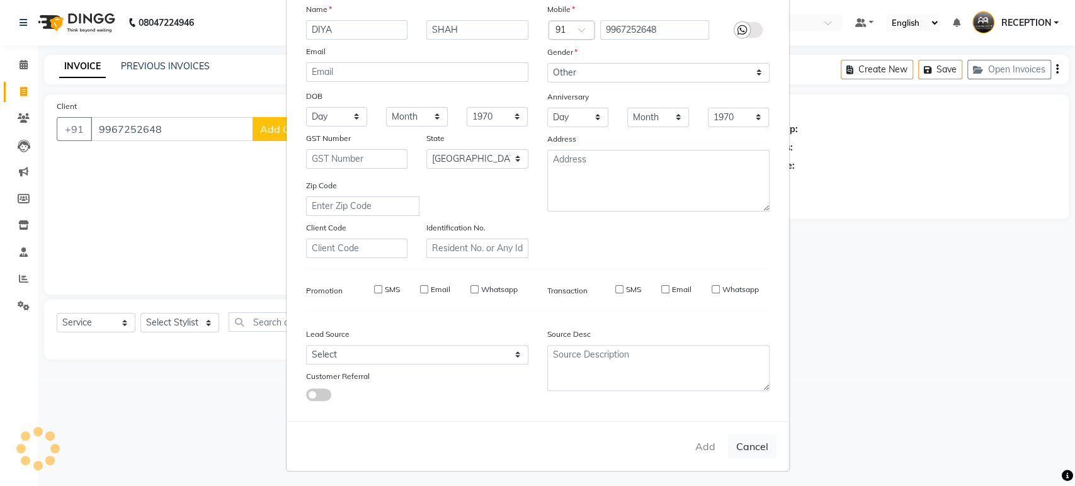
checkbox input "false"
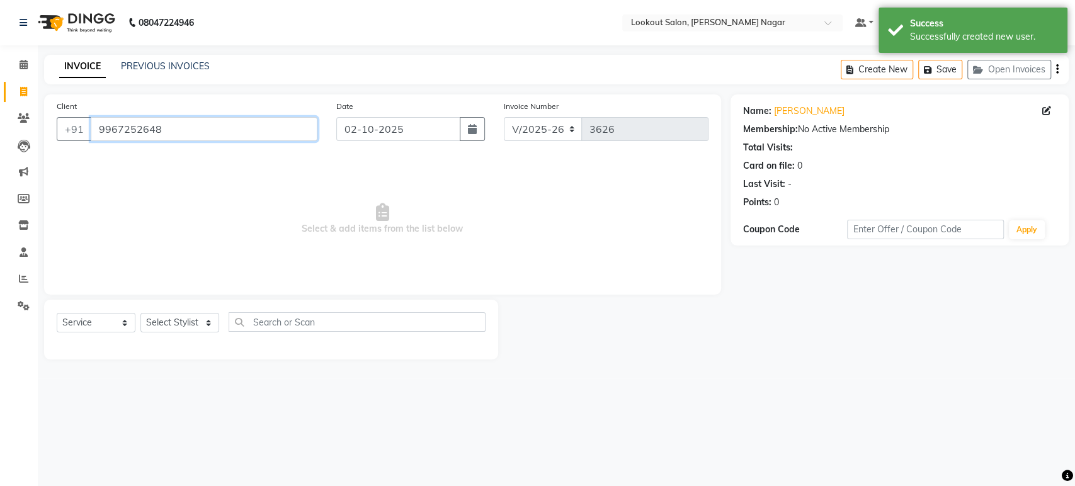
click at [273, 127] on input "9967252648" at bounding box center [204, 129] width 227 height 24
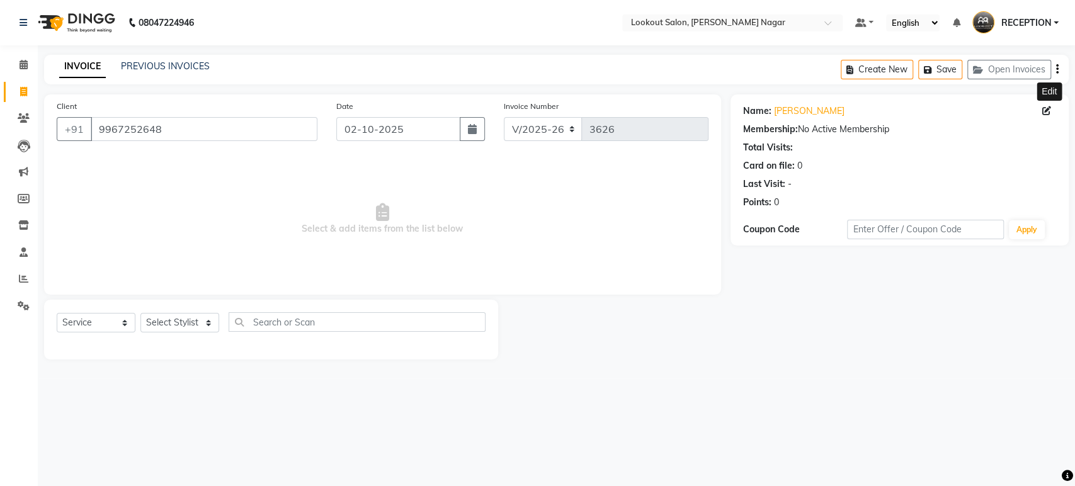
click at [1048, 115] on span at bounding box center [1049, 111] width 14 height 13
click at [1045, 111] on icon at bounding box center [1046, 110] width 9 height 9
select select "22"
select select "female"
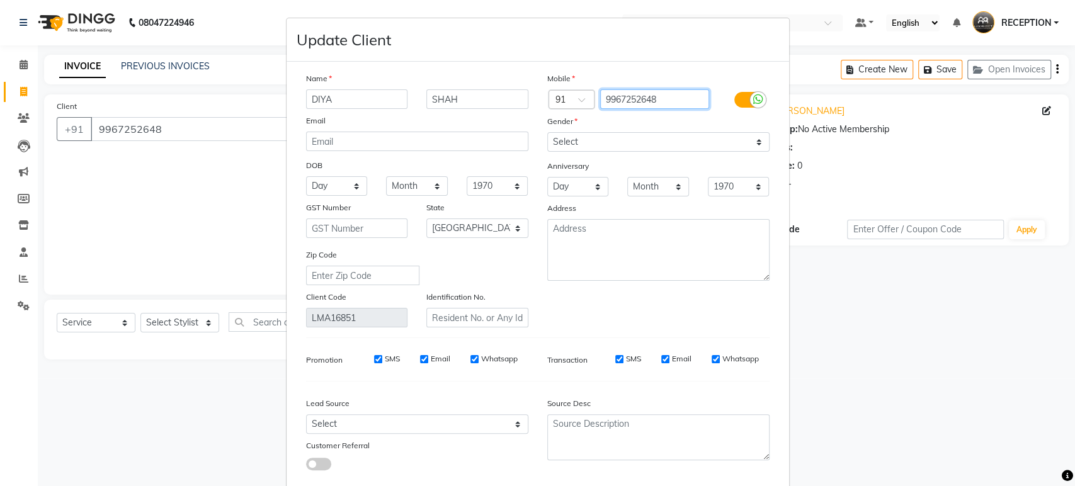
click at [686, 108] on input "9967252648" at bounding box center [654, 99] width 109 height 20
click at [484, 105] on input "SHAH" at bounding box center [477, 99] width 102 height 20
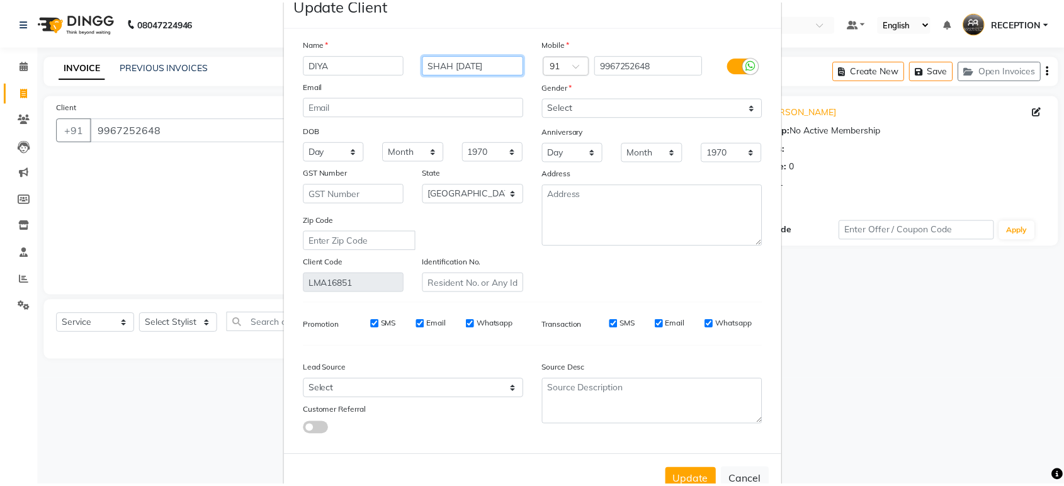
scroll to position [70, 0]
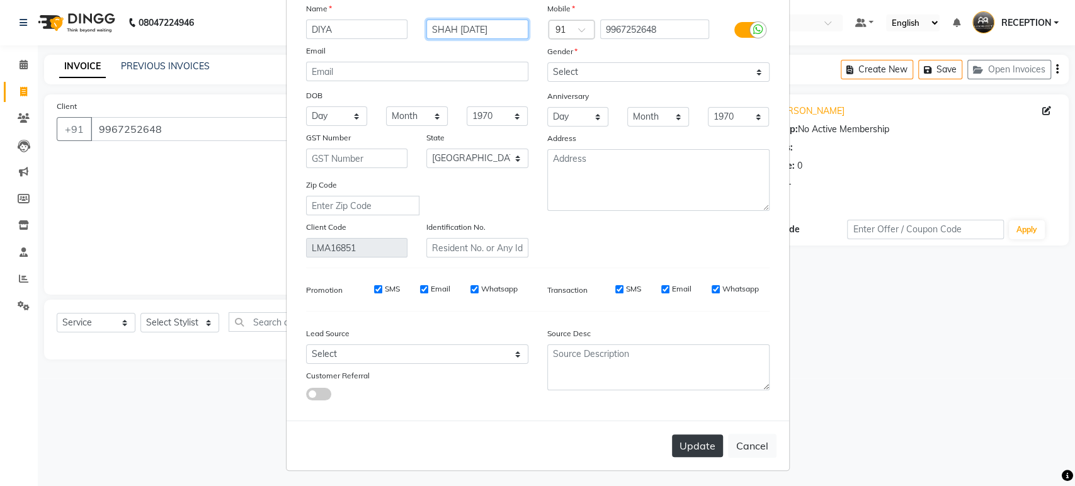
type input "SHAH 27/04/26"
click at [705, 441] on button "Update" at bounding box center [697, 446] width 51 height 23
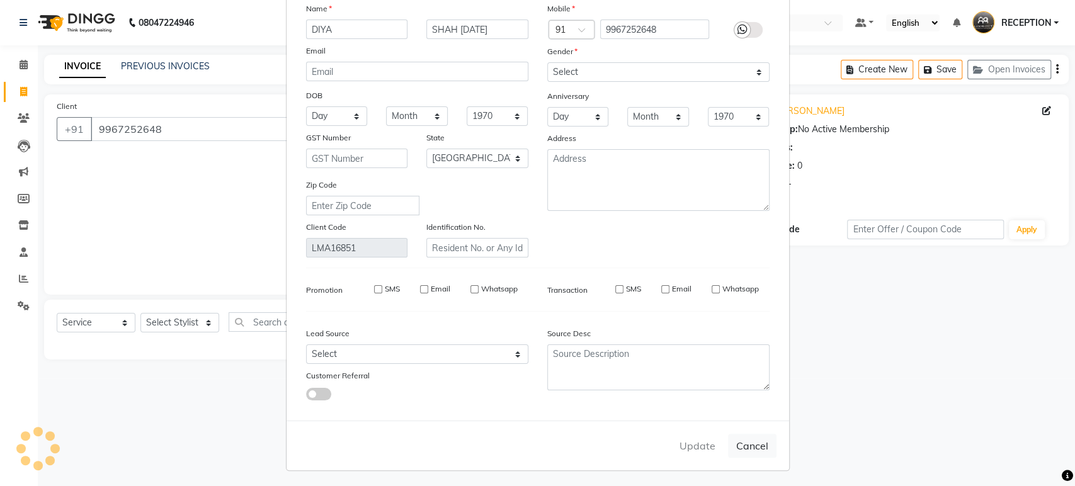
select select
select select "null"
select select
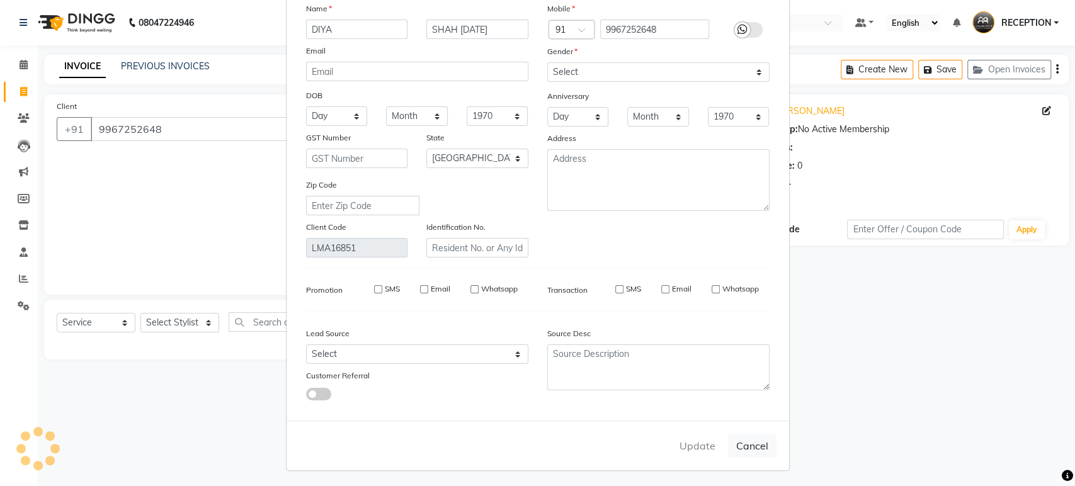
select select
checkbox input "false"
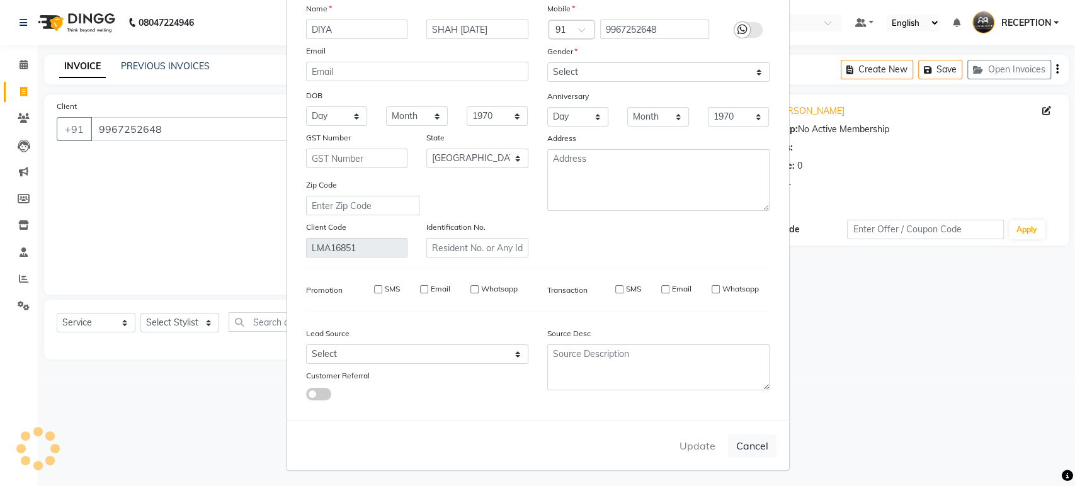
checkbox input "false"
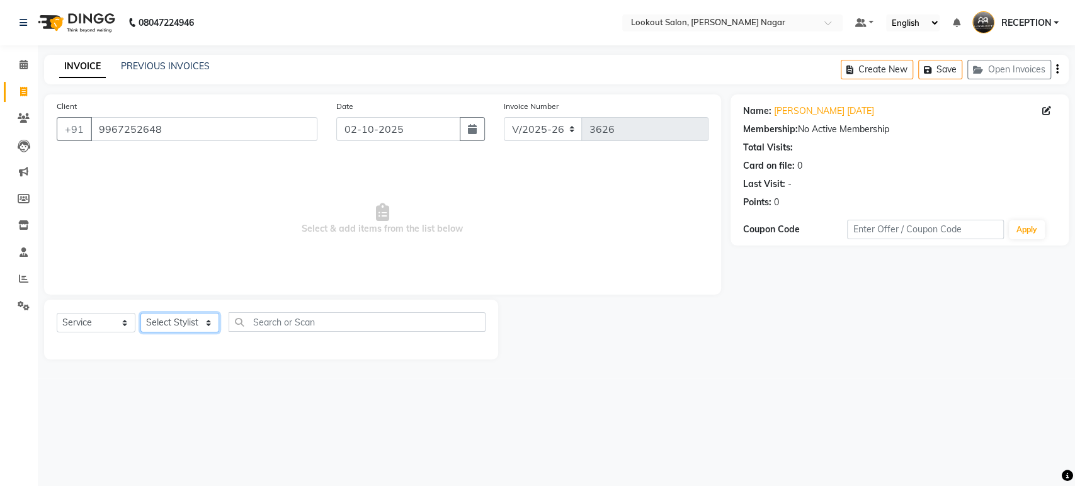
click at [192, 322] on select "Select Stylist ABHISHEK Asfaak AZAZ DHARMESH SIR kARAN PRIYANKA RECEPTION rinki…" at bounding box center [179, 323] width 79 height 20
select select "11447"
click at [140, 313] on select "Select Stylist ABHISHEK Asfaak AZAZ DHARMESH SIR kARAN PRIYANKA RECEPTION rinki…" at bounding box center [179, 323] width 79 height 20
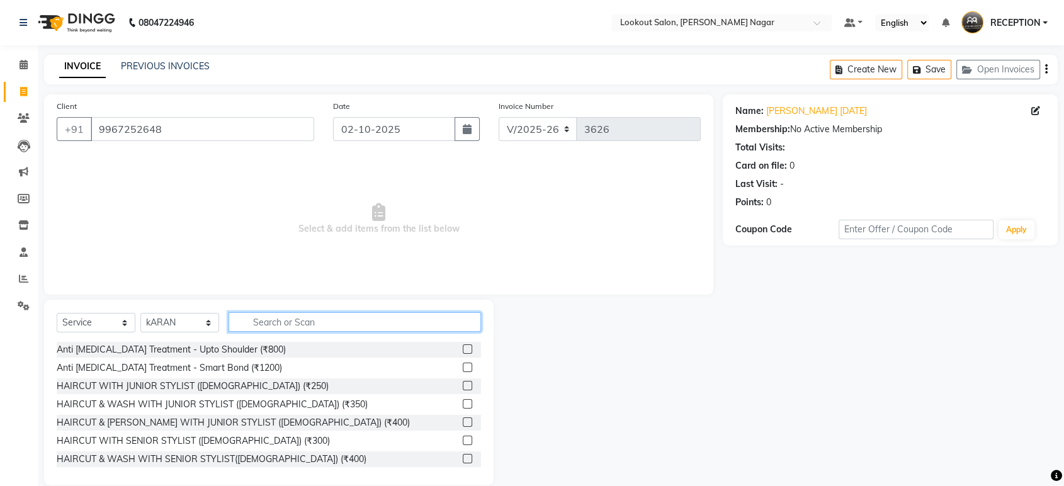
click at [338, 316] on input "text" at bounding box center [355, 322] width 253 height 20
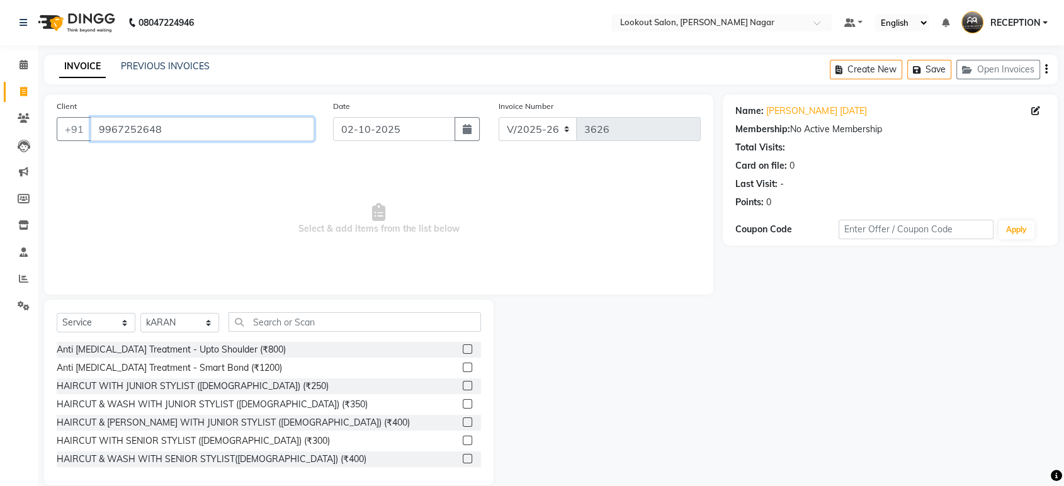
click at [211, 128] on input "9967252648" at bounding box center [203, 129] width 224 height 24
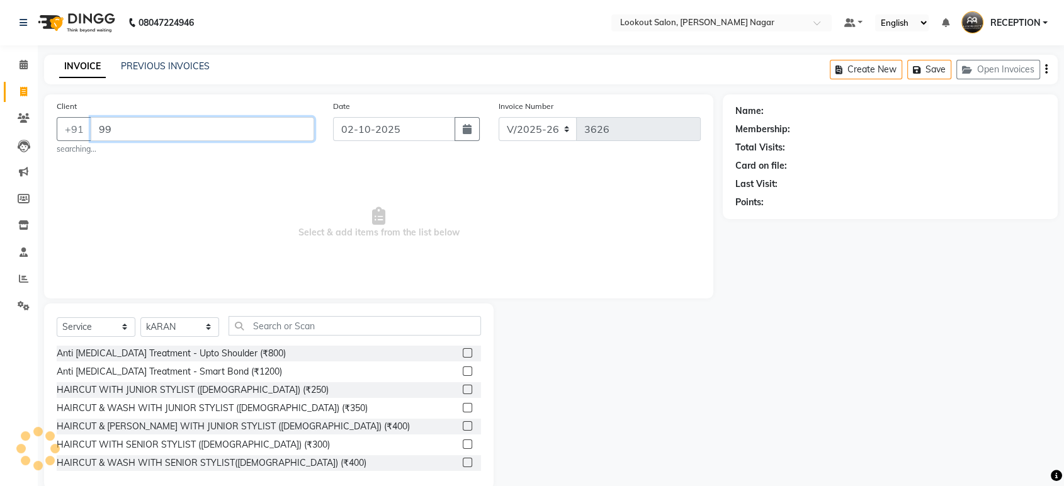
type input "9"
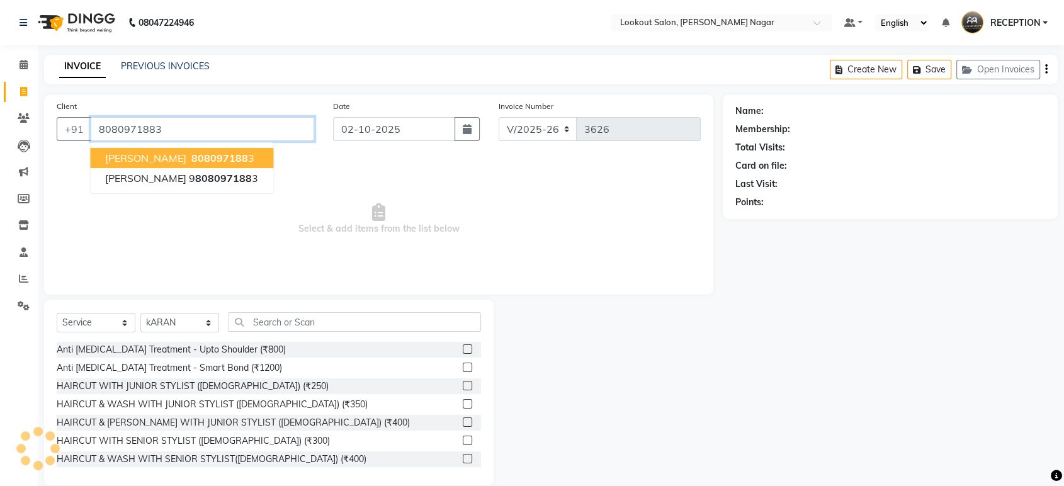
type input "8080971883"
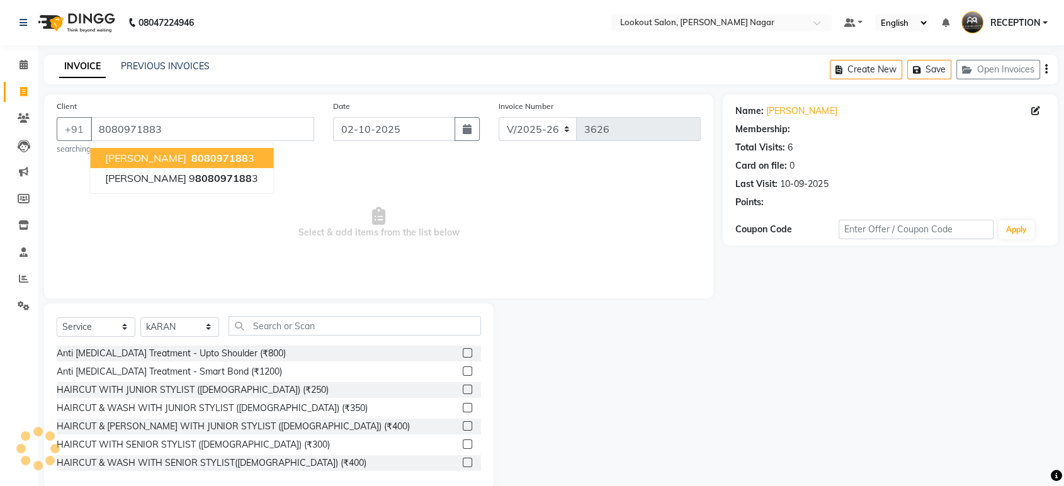
select select "1: Object"
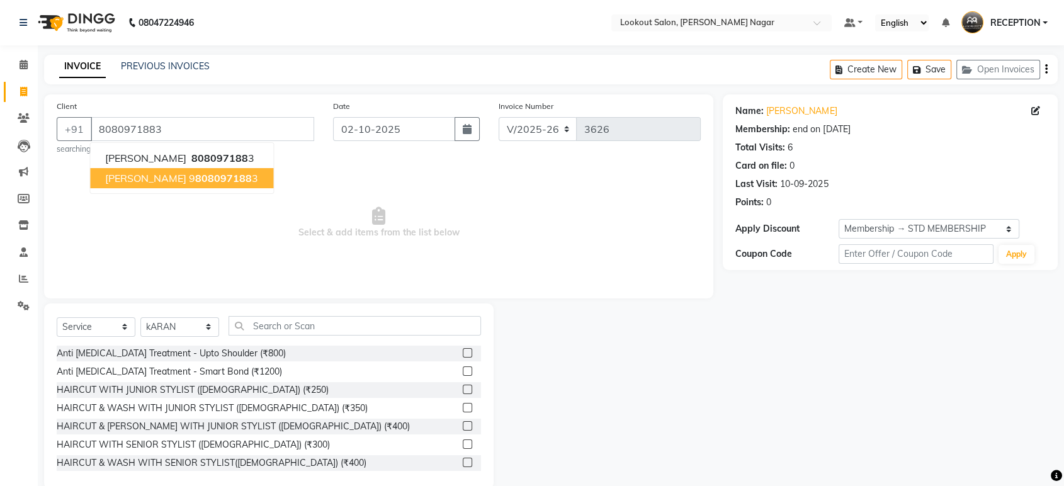
click at [229, 179] on button "rushab 9 808097188 3" at bounding box center [181, 178] width 183 height 20
type input "98080971883"
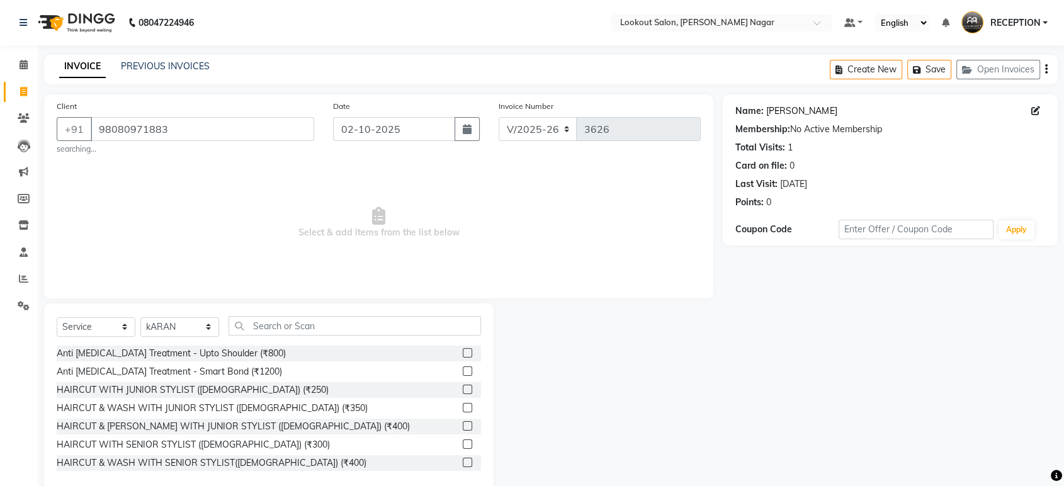
click at [785, 108] on link "[PERSON_NAME]" at bounding box center [801, 111] width 71 height 13
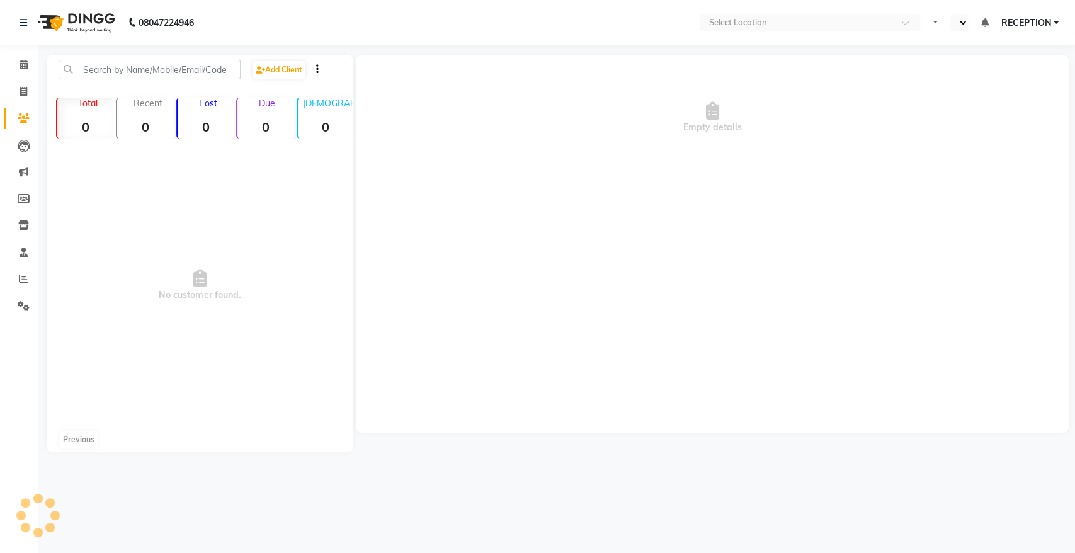
select select "en"
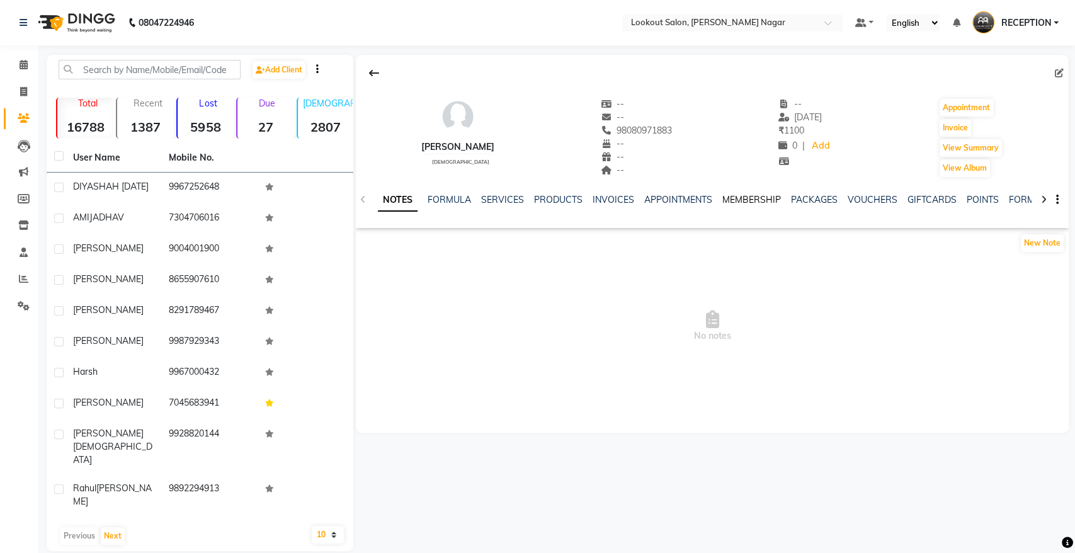
click at [746, 202] on link "MEMBERSHIP" at bounding box center [751, 199] width 59 height 11
click at [690, 198] on link "MEMBERSHIP" at bounding box center [695, 200] width 69 height 23
click at [686, 198] on link "MEMBERSHIP" at bounding box center [695, 200] width 69 height 23
click at [615, 200] on link "APPOINTMENTS" at bounding box center [616, 199] width 68 height 11
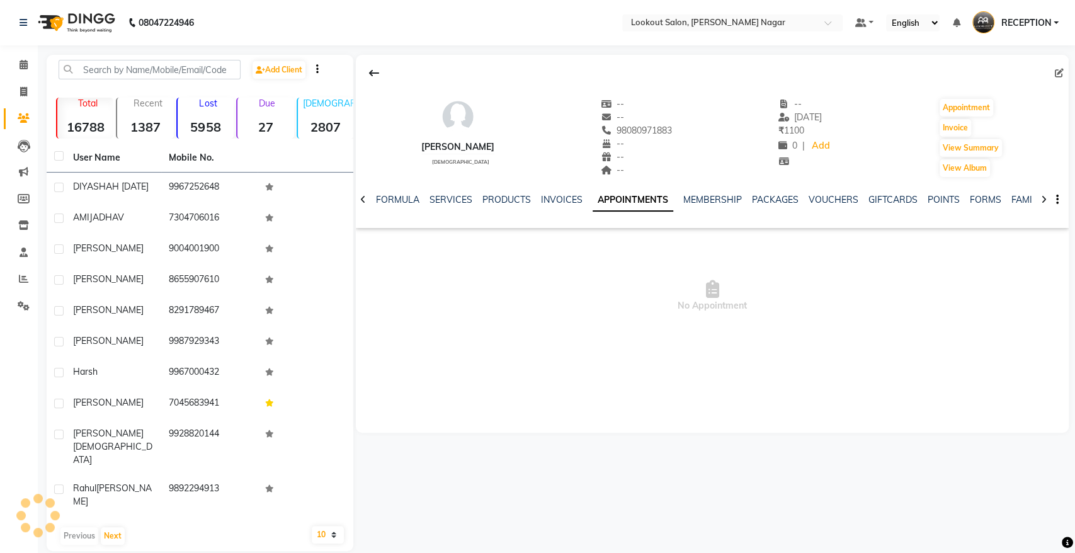
click at [613, 199] on link "APPOINTMENTS" at bounding box center [633, 200] width 81 height 23
click at [688, 196] on link "MEMBERSHIP" at bounding box center [712, 199] width 59 height 11
click at [688, 196] on link "MEMBERSHIP" at bounding box center [695, 200] width 69 height 23
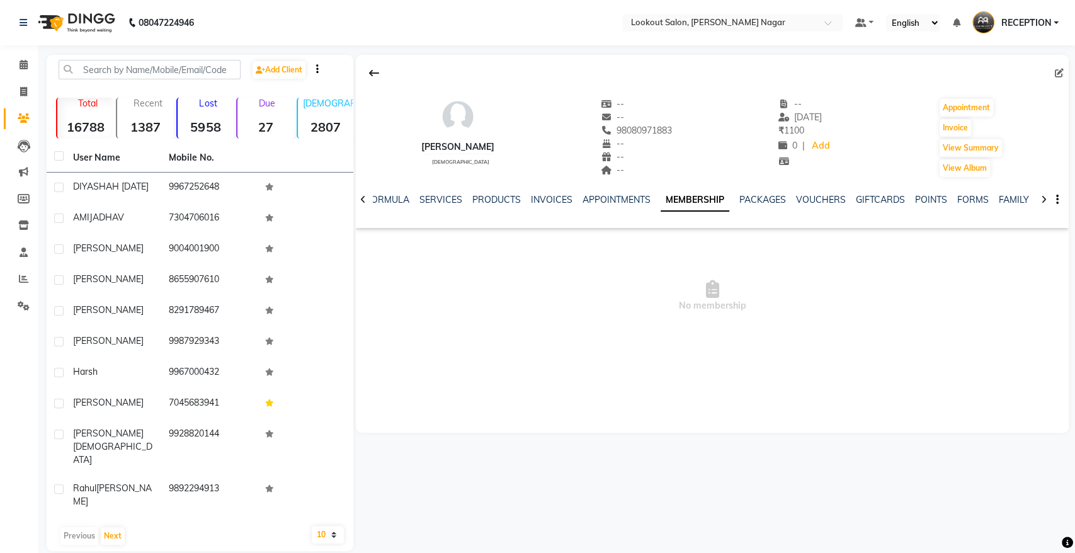
click at [689, 196] on link "MEMBERSHIP" at bounding box center [695, 200] width 69 height 23
click at [625, 200] on link "APPOINTMENTS" at bounding box center [616, 199] width 68 height 11
click at [710, 198] on link "MEMBERSHIP" at bounding box center [712, 199] width 59 height 11
click at [710, 198] on link "MEMBERSHIP" at bounding box center [695, 200] width 69 height 23
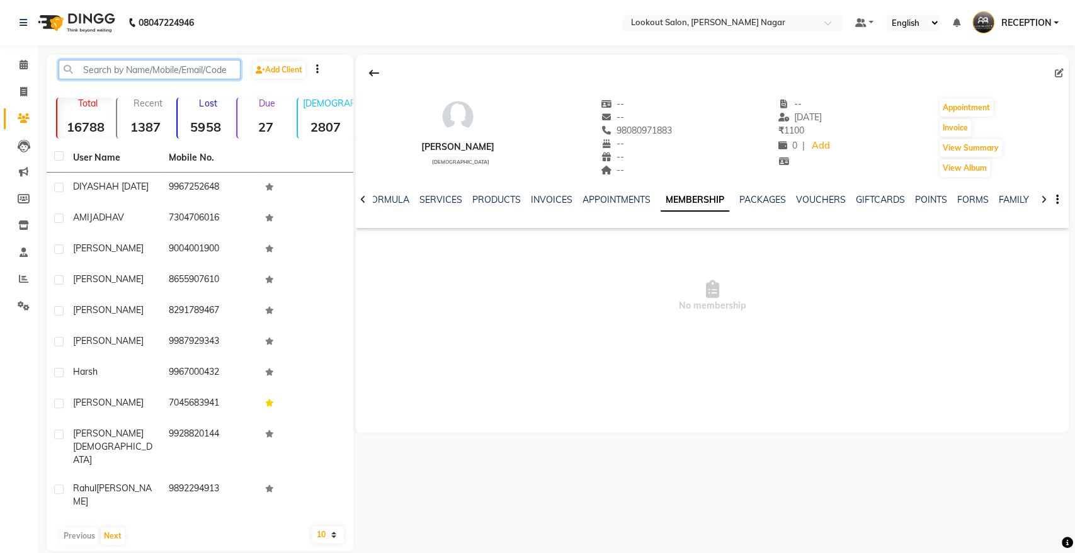
click at [202, 68] on input "text" at bounding box center [150, 70] width 182 height 20
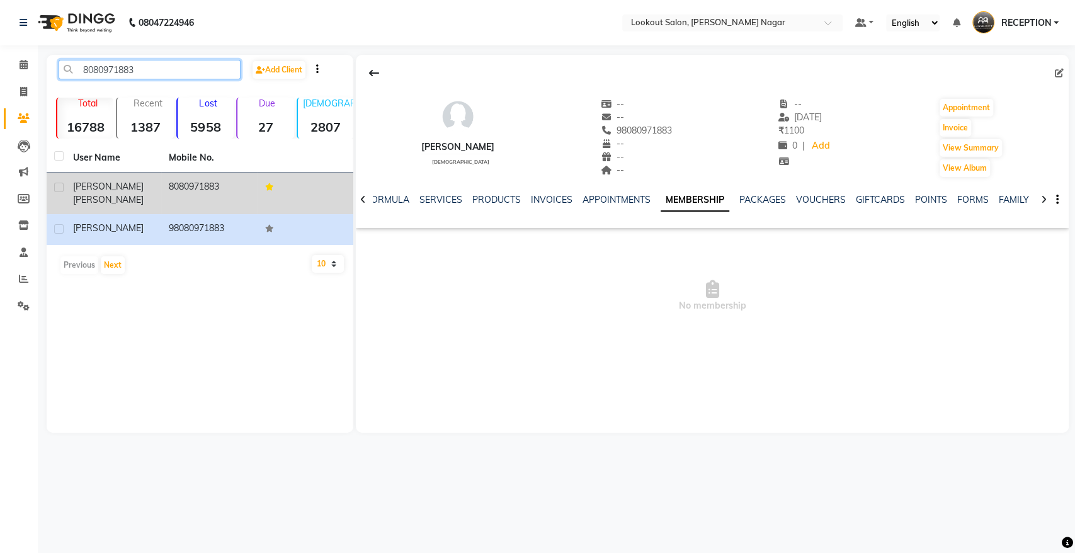
type input "8080971883"
click at [262, 183] on td at bounding box center [306, 194] width 96 height 42
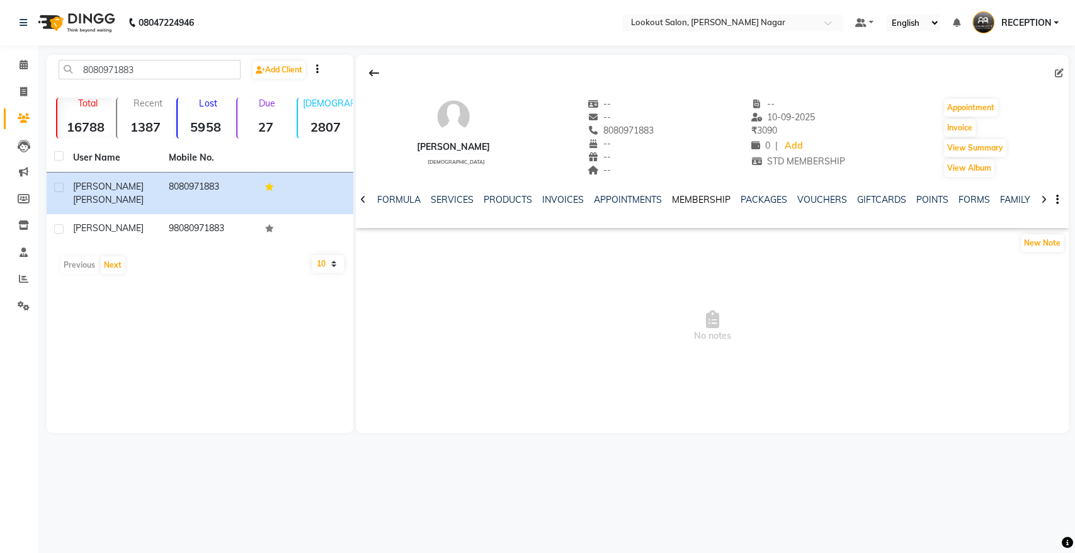
click at [698, 196] on link "MEMBERSHIP" at bounding box center [701, 199] width 59 height 11
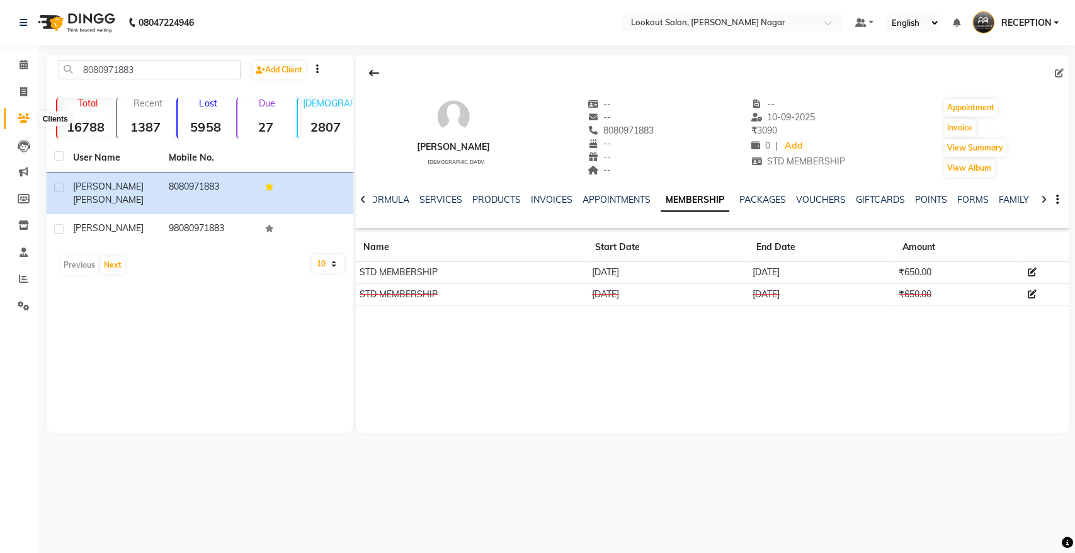
click at [25, 111] on span at bounding box center [24, 118] width 22 height 14
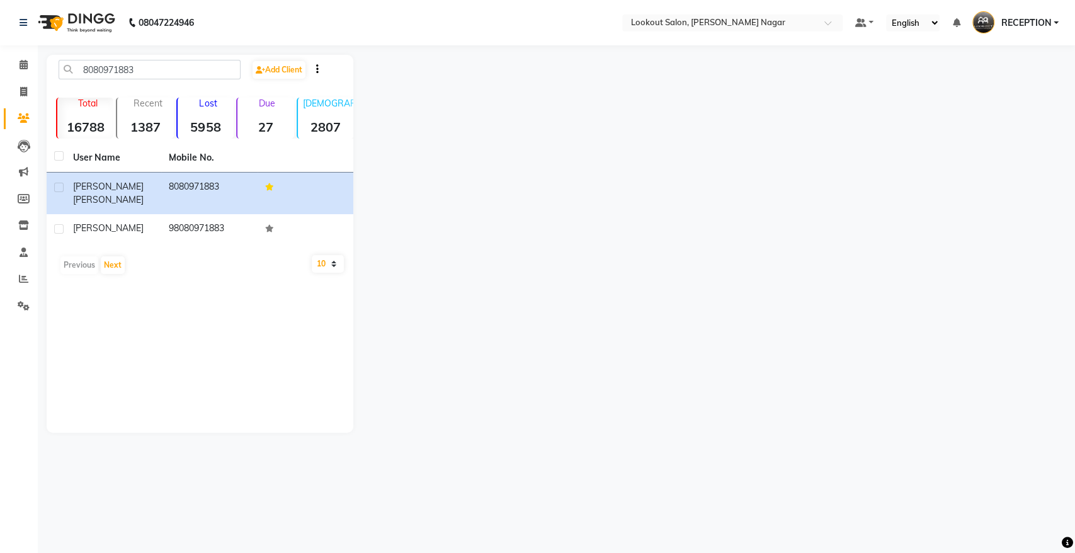
click at [25, 111] on span at bounding box center [24, 118] width 22 height 14
click at [21, 91] on icon at bounding box center [23, 91] width 7 height 9
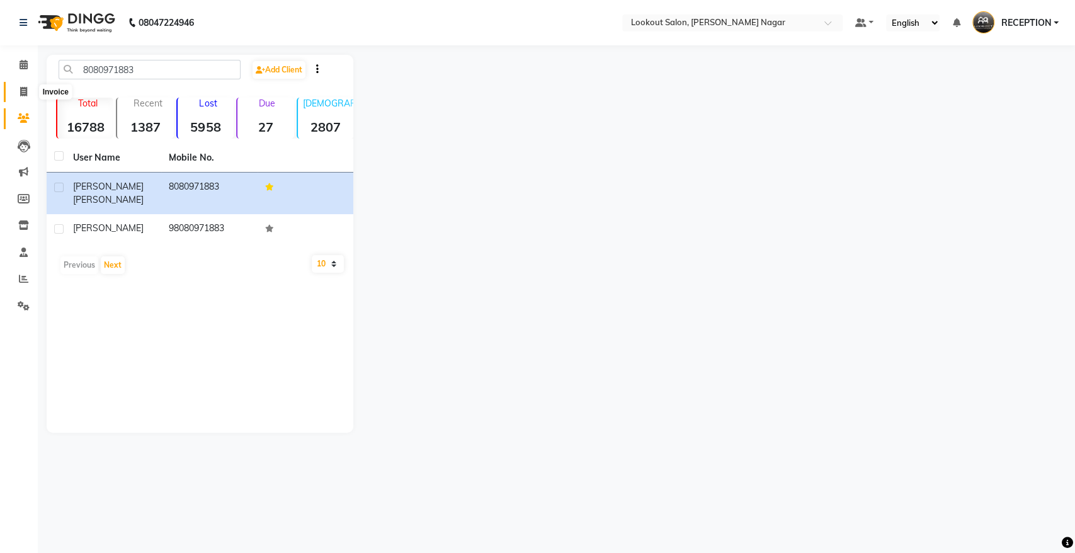
click at [21, 91] on icon at bounding box center [23, 91] width 7 height 9
select select "service"
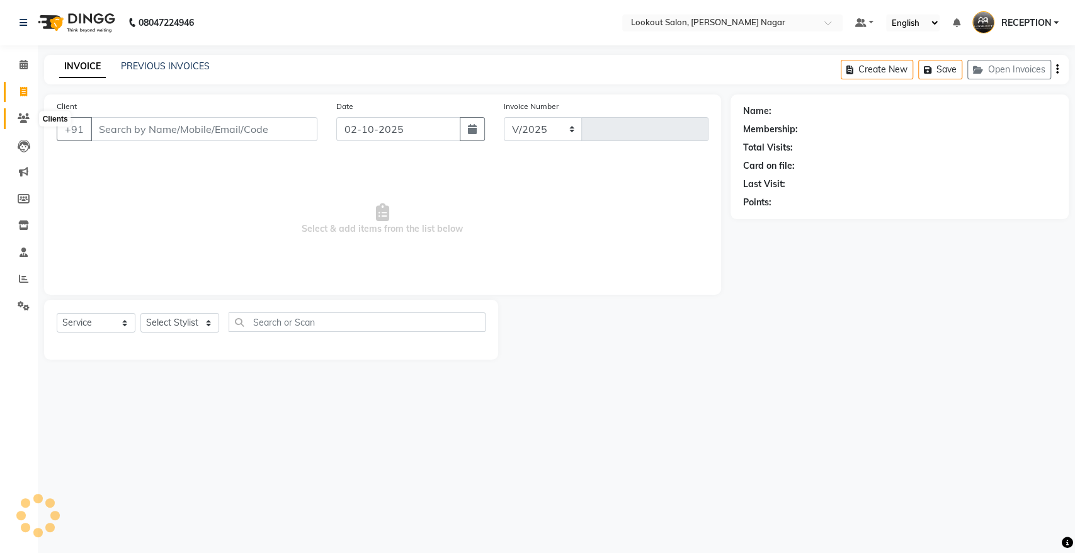
select select "150"
type input "3626"
click at [27, 118] on icon at bounding box center [24, 117] width 12 height 9
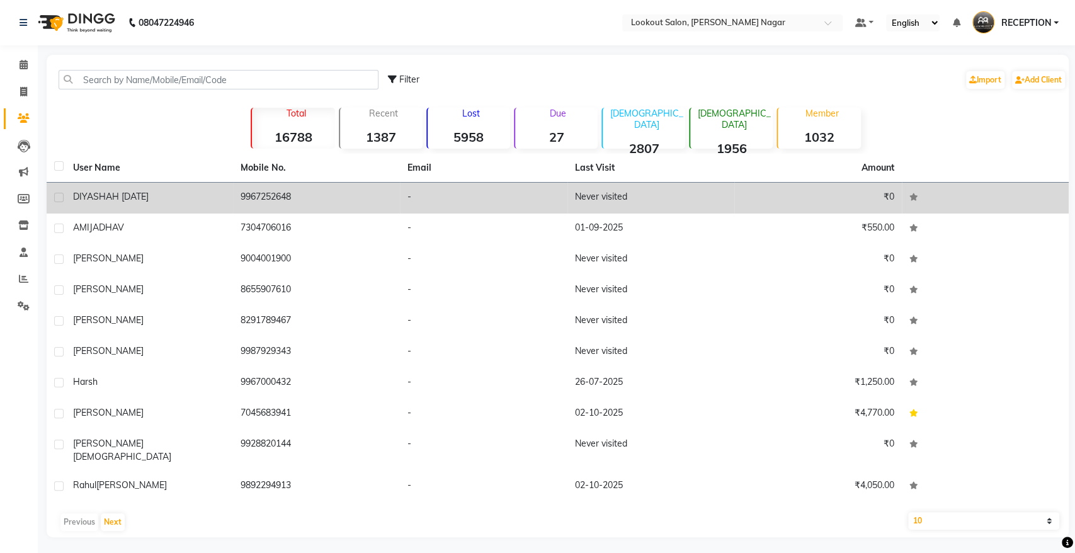
click at [155, 208] on td "DIYA SHAH 27/04/26" at bounding box center [149, 198] width 168 height 31
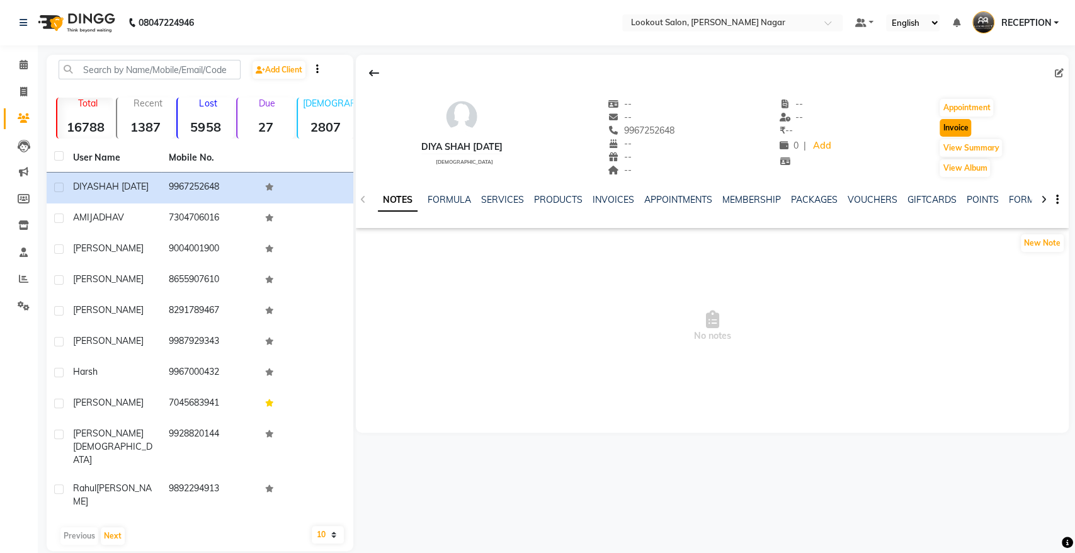
click at [955, 125] on button "Invoice" at bounding box center [955, 128] width 31 height 18
select select "service"
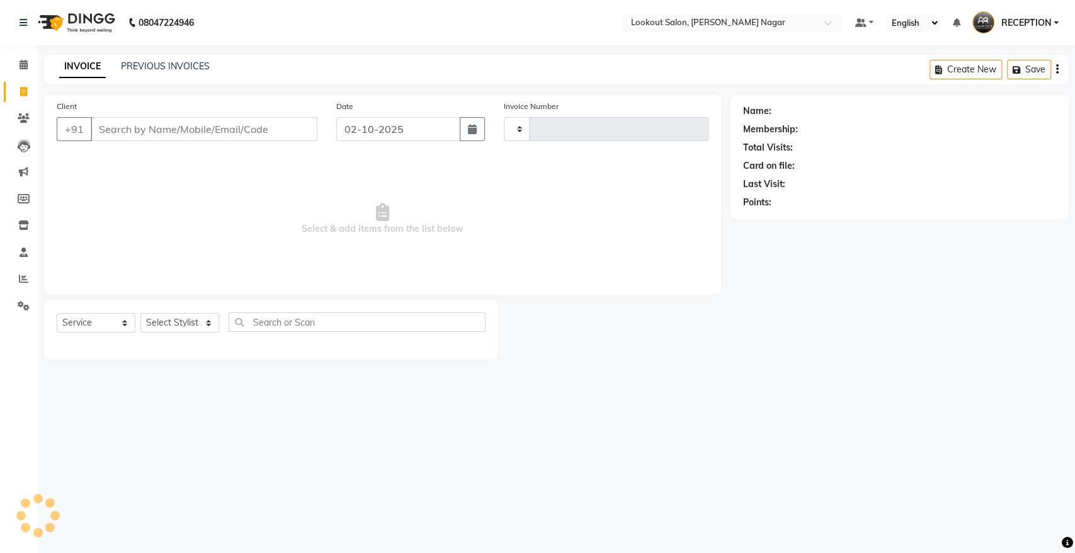
type input "3626"
select select "150"
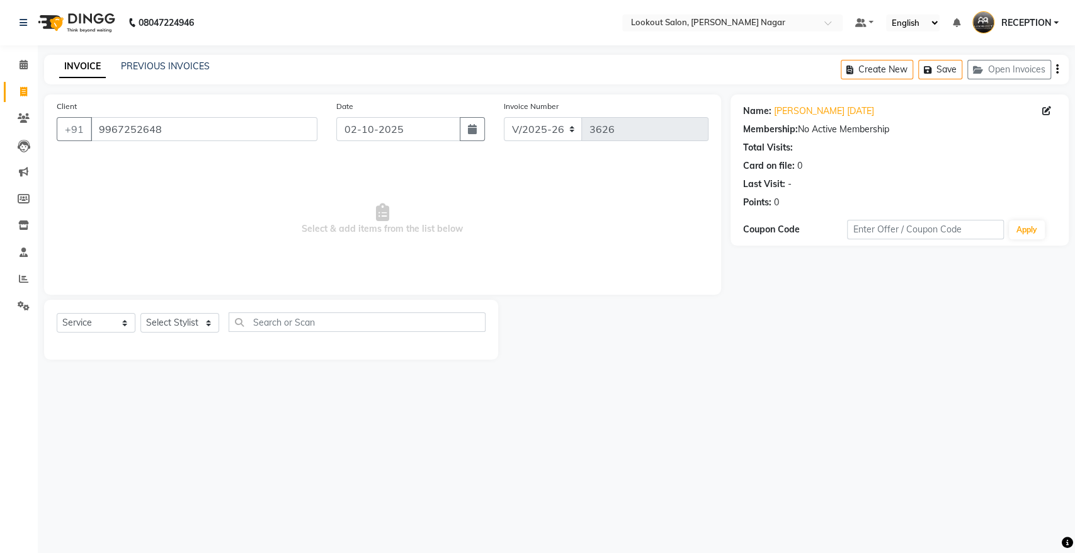
click at [258, 141] on div "Client +91 9967252648" at bounding box center [187, 125] width 280 height 52
click at [248, 135] on input "9967252648" at bounding box center [204, 129] width 227 height 24
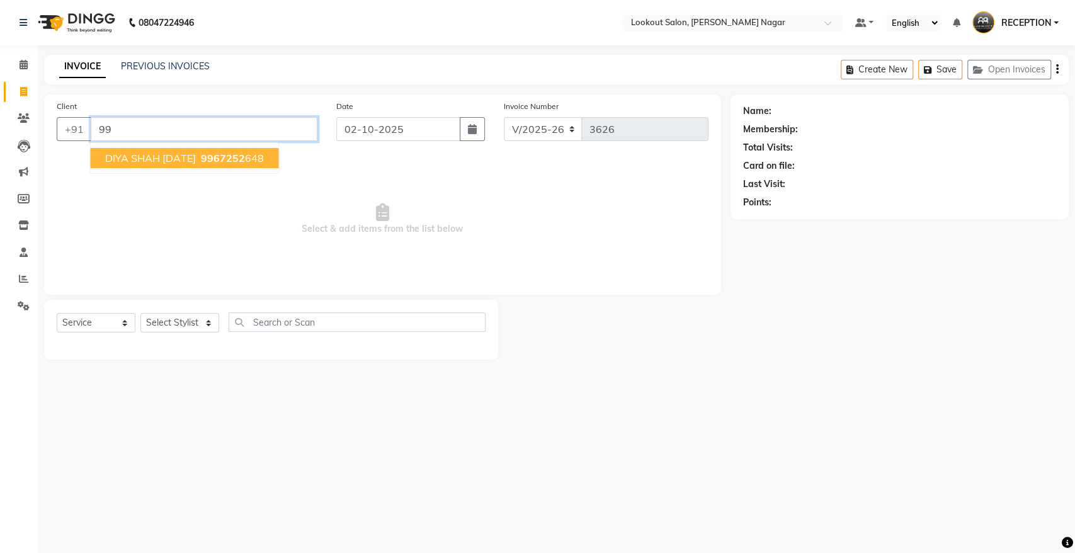
type input "9"
type input "9833706210"
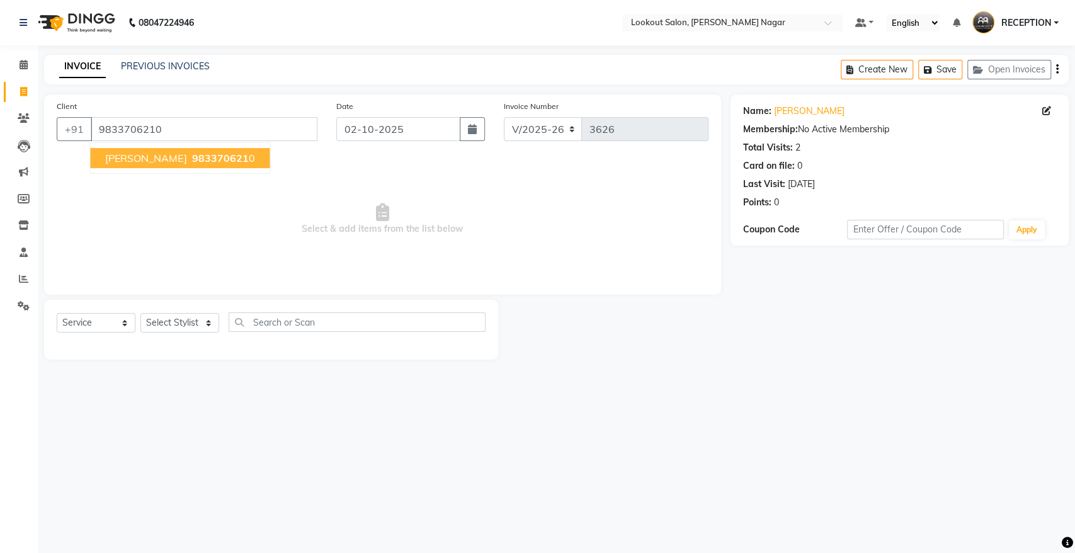
click at [153, 150] on button "hemant mehta 983370621 0" at bounding box center [179, 158] width 179 height 20
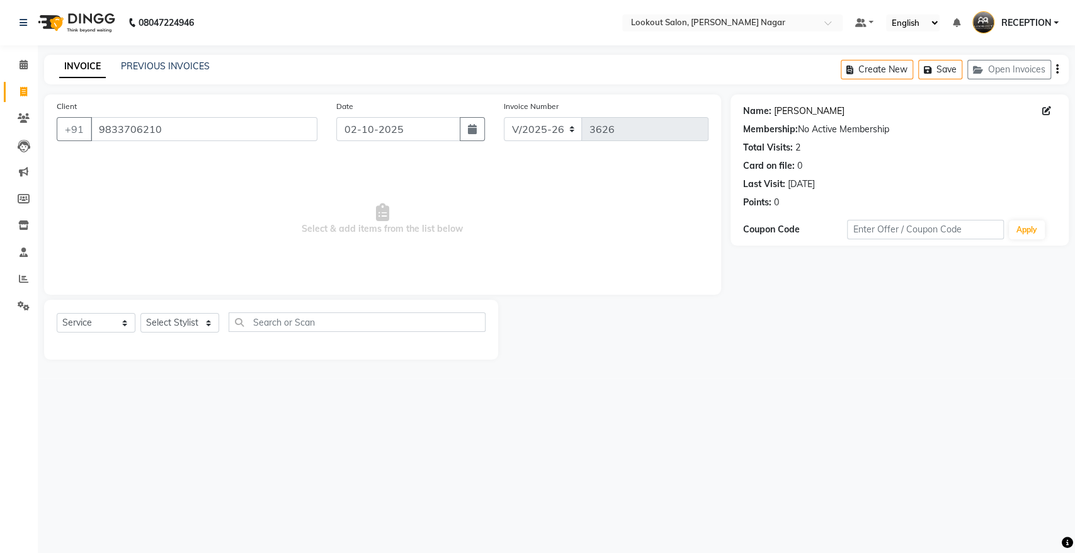
click at [811, 113] on link "Hemant Mehta" at bounding box center [809, 111] width 71 height 13
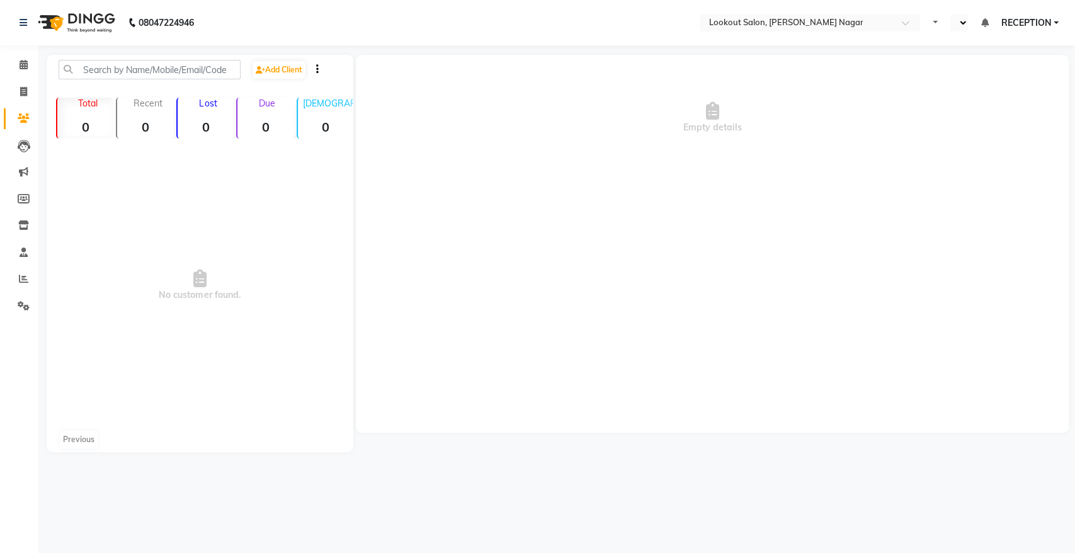
select select "en"
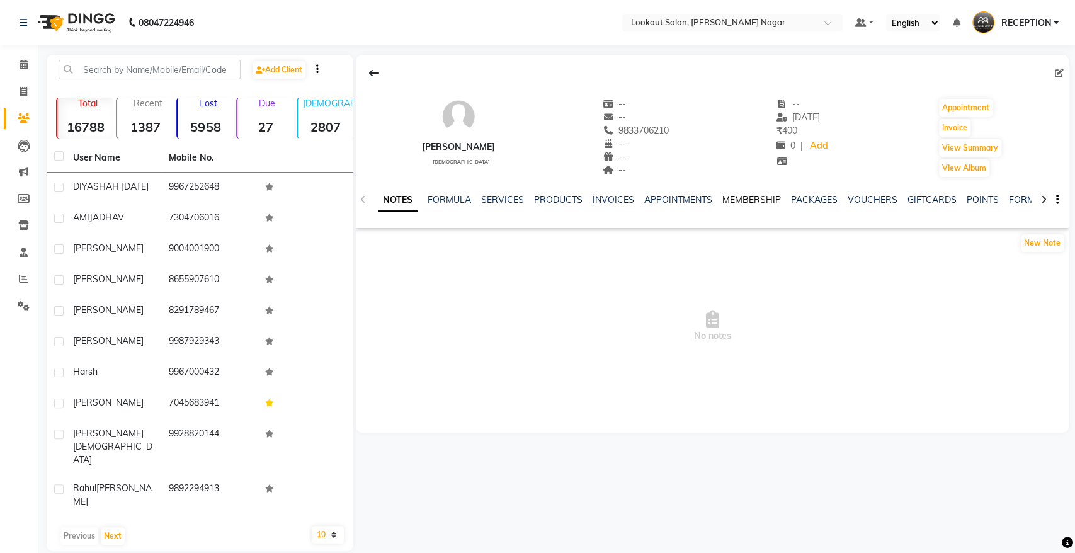
click at [767, 201] on link "MEMBERSHIP" at bounding box center [751, 199] width 59 height 11
click at [695, 200] on link "MEMBERSHIP" at bounding box center [695, 200] width 69 height 23
click at [628, 198] on link "APPOINTMENTS" at bounding box center [616, 199] width 68 height 11
click at [615, 201] on link "APPOINTMENTS" at bounding box center [633, 200] width 81 height 23
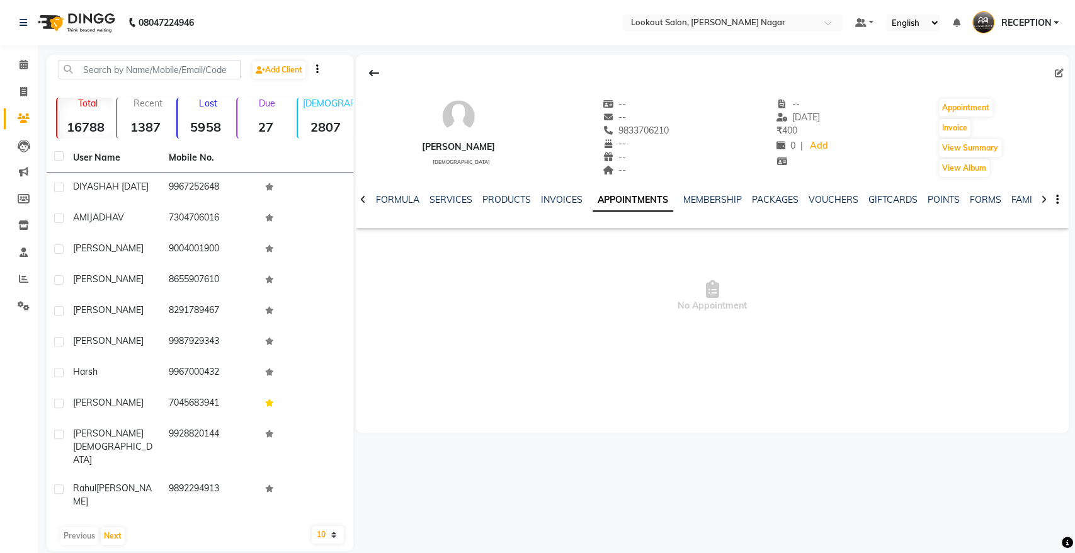
click at [615, 201] on link "APPOINTMENTS" at bounding box center [633, 200] width 81 height 23
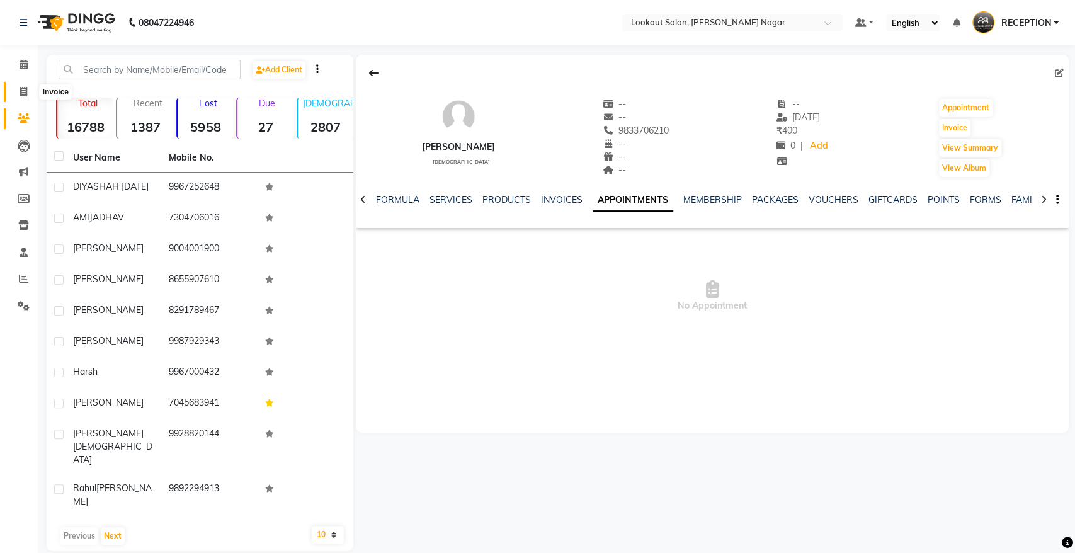
click at [21, 88] on icon at bounding box center [23, 91] width 7 height 9
select select "service"
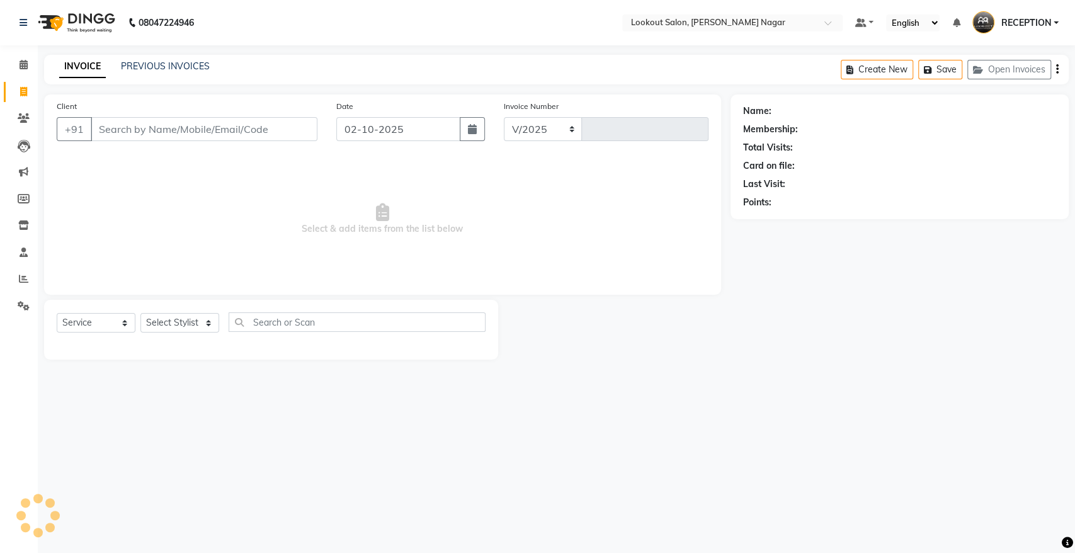
select select "150"
type input "3626"
click at [144, 69] on link "PREVIOUS INVOICES" at bounding box center [165, 65] width 89 height 11
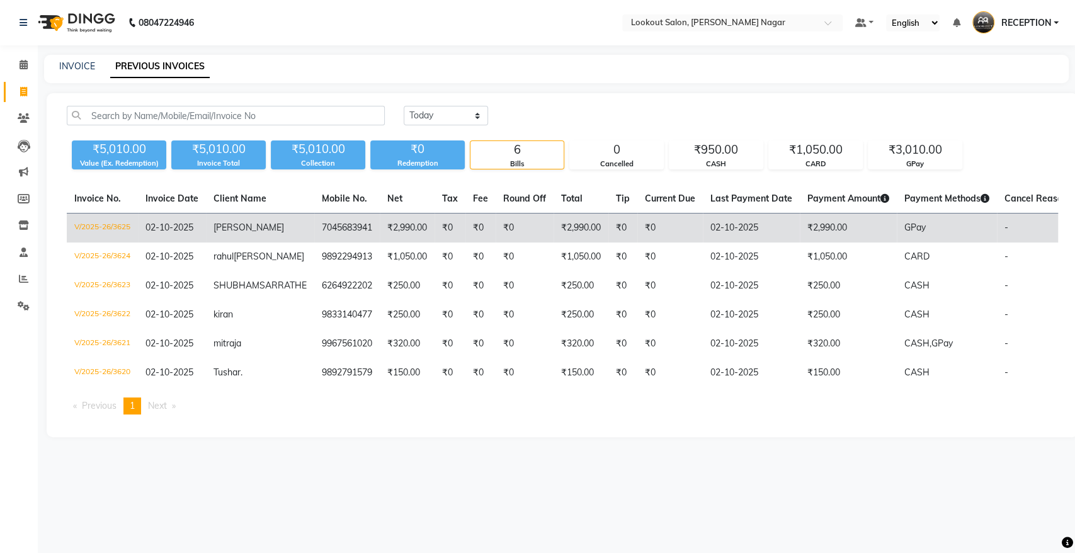
click at [314, 226] on td "7045683941" at bounding box center [346, 228] width 65 height 30
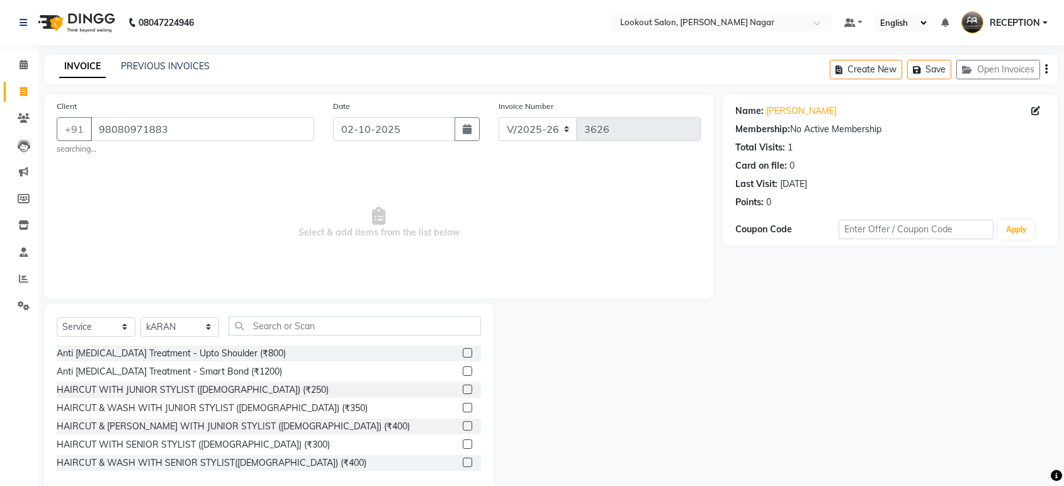
select select "150"
select select "service"
select select "11447"
click at [231, 130] on input "98080971883" at bounding box center [203, 129] width 224 height 24
click at [259, 125] on input "98080971883" at bounding box center [203, 129] width 224 height 24
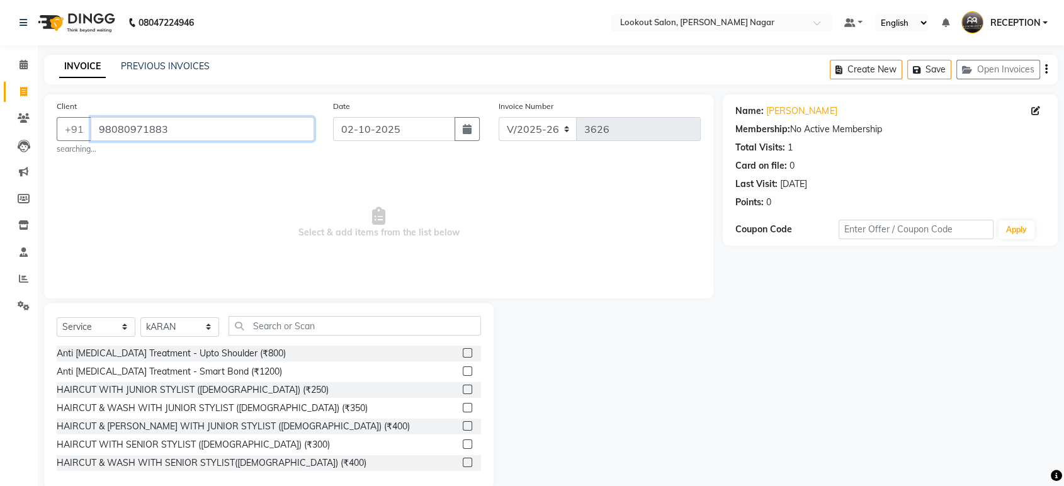
click at [260, 125] on input "98080971883" at bounding box center [203, 129] width 224 height 24
type input "."
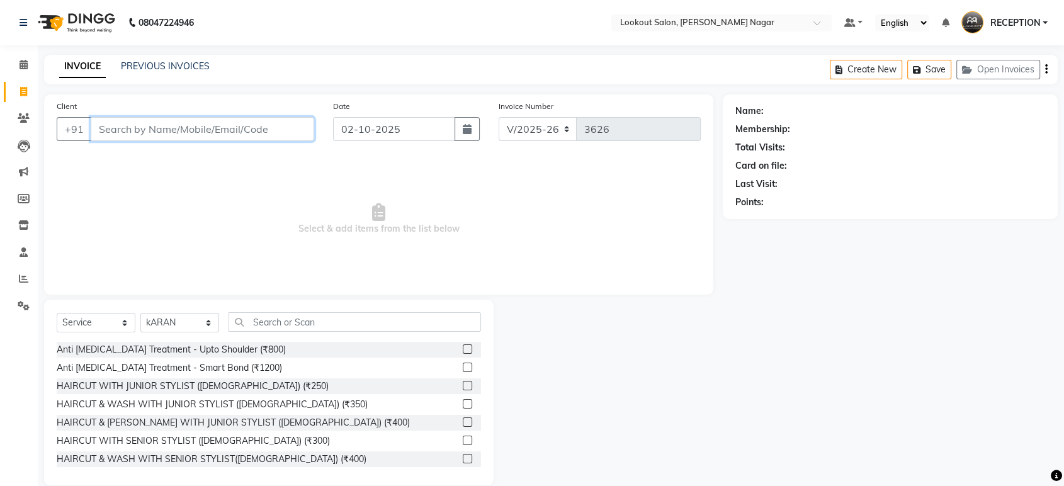
click at [224, 127] on input "Client" at bounding box center [203, 129] width 224 height 24
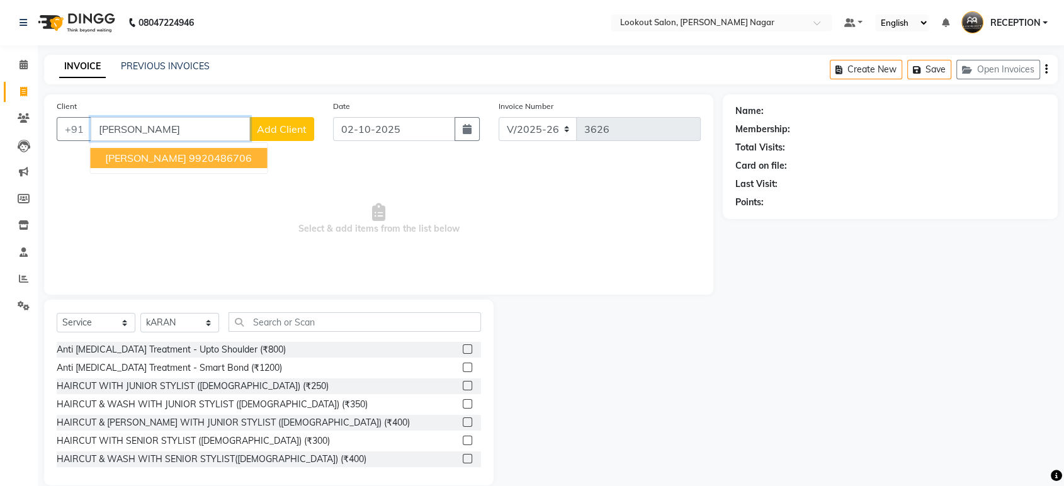
click at [189, 160] on ngb-highlight "9920486706" at bounding box center [220, 158] width 63 height 13
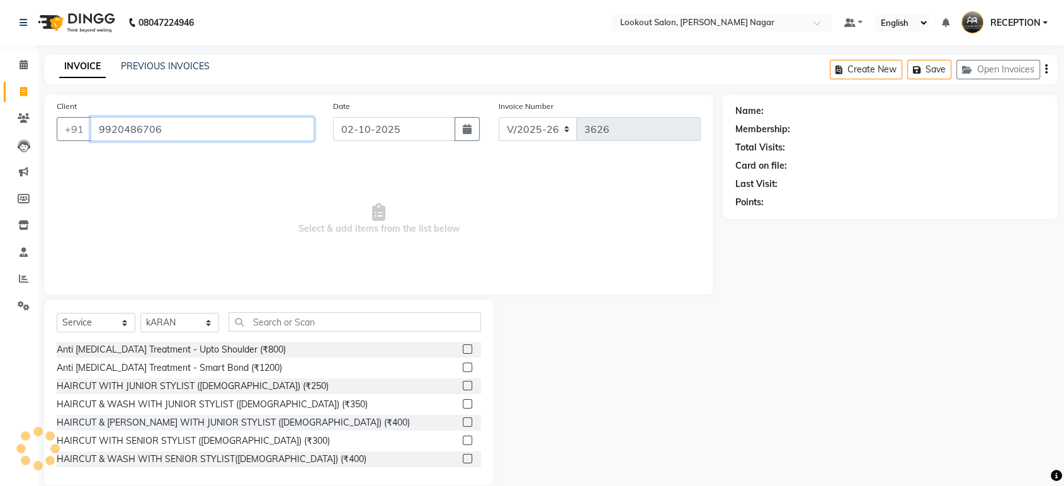
type input "9920486706"
